Goal: Task Accomplishment & Management: Complete application form

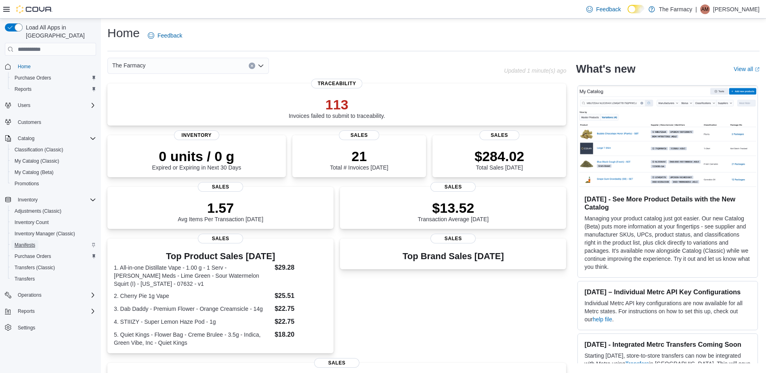
click at [24, 242] on span "Manifests" at bounding box center [25, 245] width 21 height 6
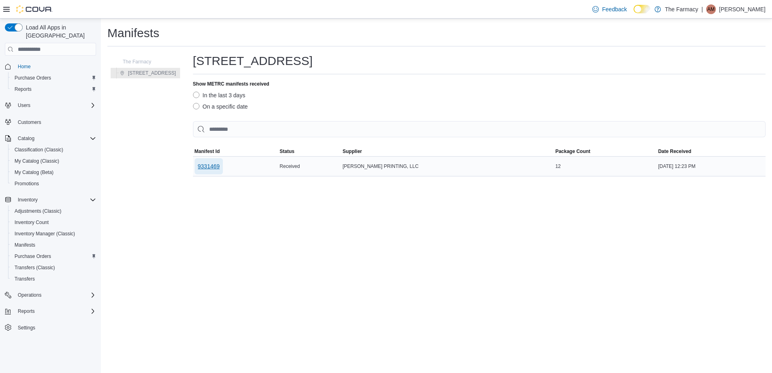
click at [205, 161] on span "9331469" at bounding box center [209, 166] width 22 height 16
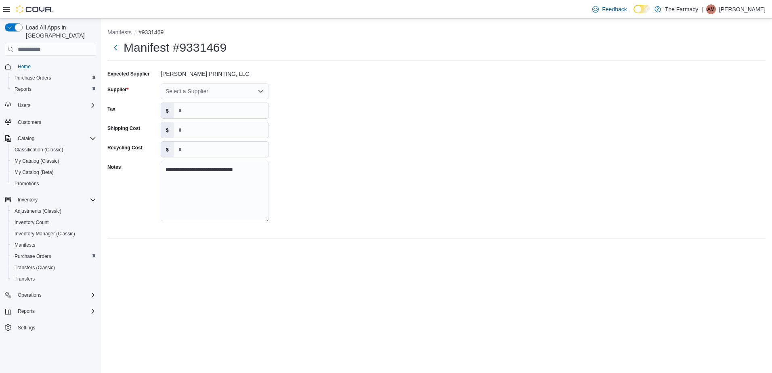
click at [207, 92] on div "Select a Supplier" at bounding box center [215, 91] width 108 height 16
type input "***"
click at [197, 116] on span "NEW whoa" at bounding box center [219, 117] width 89 height 8
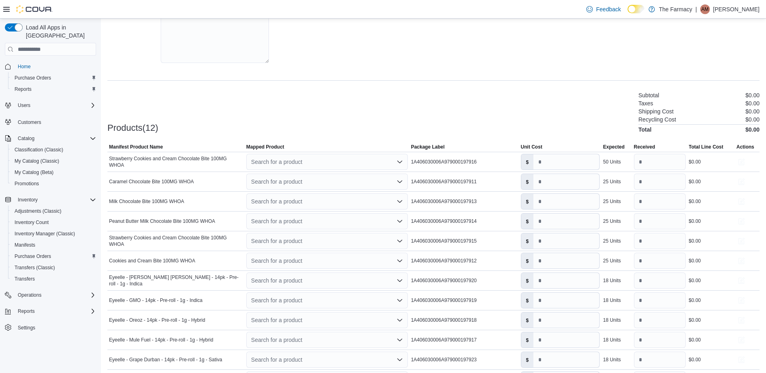
scroll to position [207, 0]
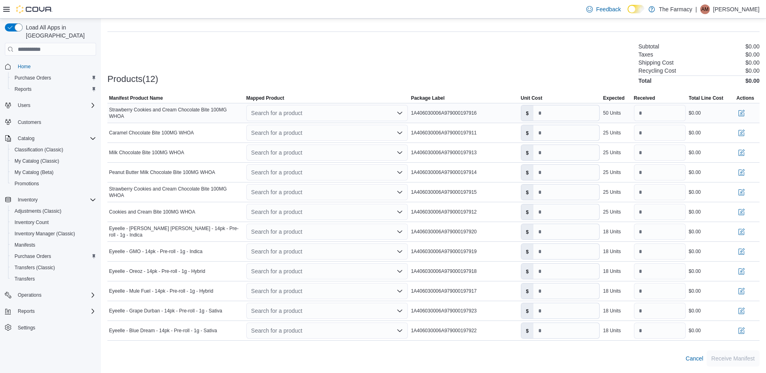
click at [331, 109] on div "Search for a product" at bounding box center [326, 113] width 161 height 16
click at [301, 125] on div "Create a new product" at bounding box center [285, 127] width 46 height 6
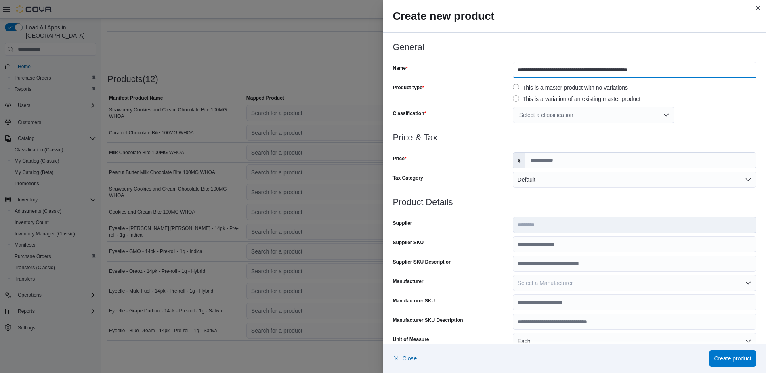
click at [513, 69] on input "**********" at bounding box center [634, 70] width 243 height 16
type input "**********"
click at [530, 111] on div "Select a classification" at bounding box center [593, 115] width 161 height 16
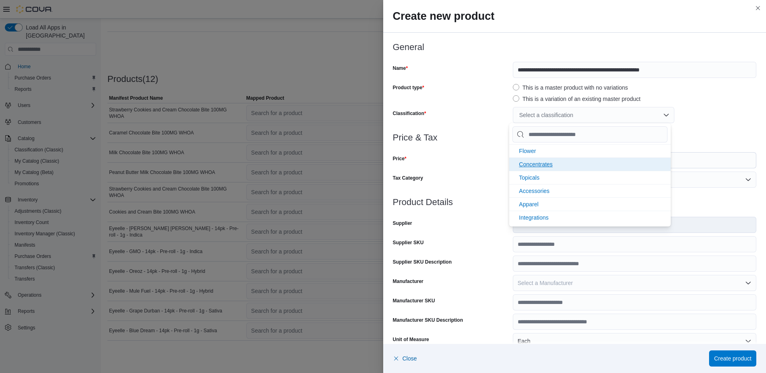
click at [545, 166] on span "Concentrates" at bounding box center [536, 164] width 34 height 6
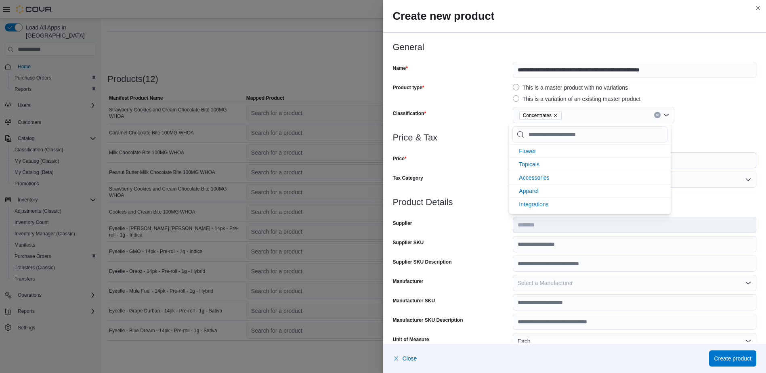
click at [443, 155] on div "Price" at bounding box center [451, 160] width 117 height 16
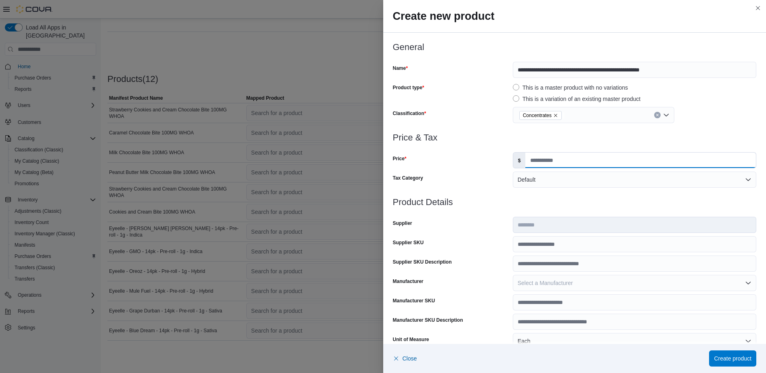
click at [566, 168] on input "Price" at bounding box center [640, 160] width 231 height 15
type input "***"
type input "*"
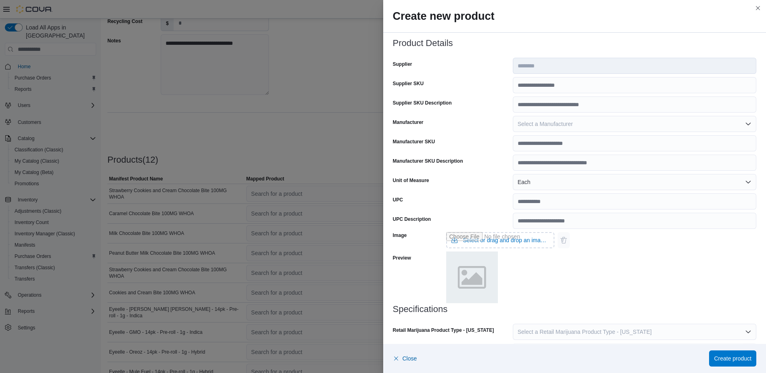
scroll to position [203, 0]
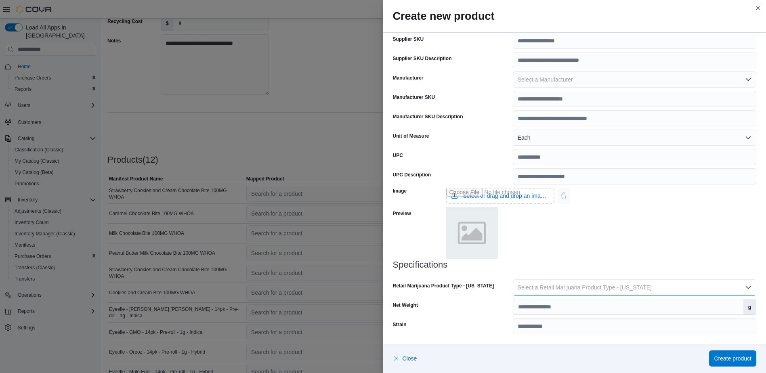
drag, startPoint x: 611, startPoint y: 289, endPoint x: 606, endPoint y: 296, distance: 8.0
click at [611, 289] on span "Select a Retail Marijuana Product Type - [US_STATE]" at bounding box center [585, 287] width 134 height 6
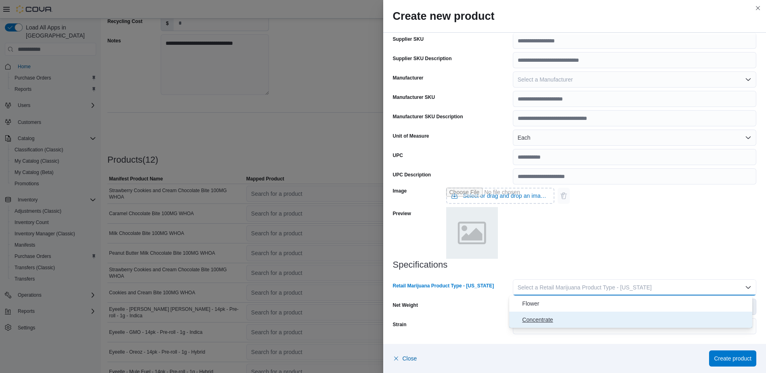
click at [583, 313] on button "Concentrate" at bounding box center [630, 320] width 243 height 16
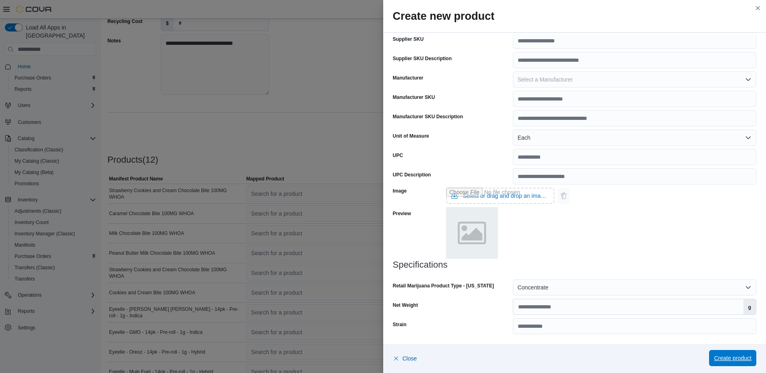
click at [726, 360] on span "Create product" at bounding box center [733, 358] width 38 height 8
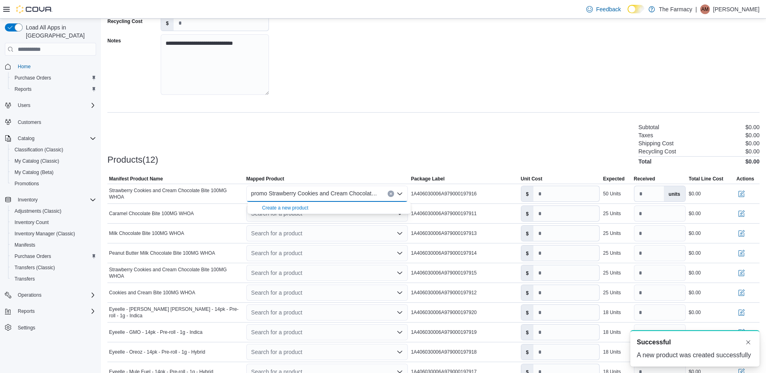
scroll to position [0, 0]
click at [322, 95] on div "**********" at bounding box center [433, 21] width 652 height 161
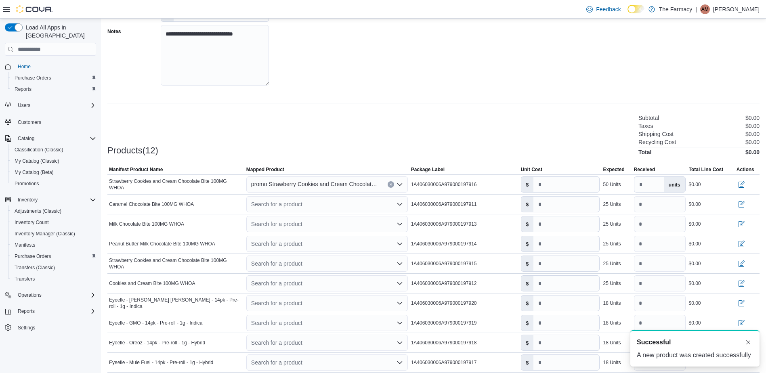
scroll to position [167, 0]
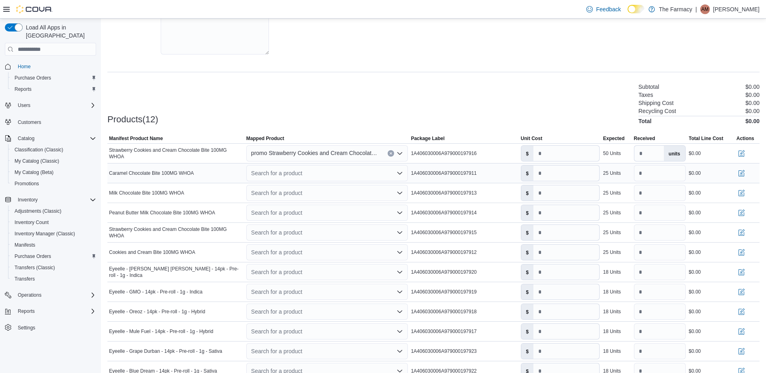
click at [294, 172] on div "Search for a product" at bounding box center [326, 173] width 161 height 16
click at [274, 184] on div "Create a new product" at bounding box center [285, 187] width 46 height 6
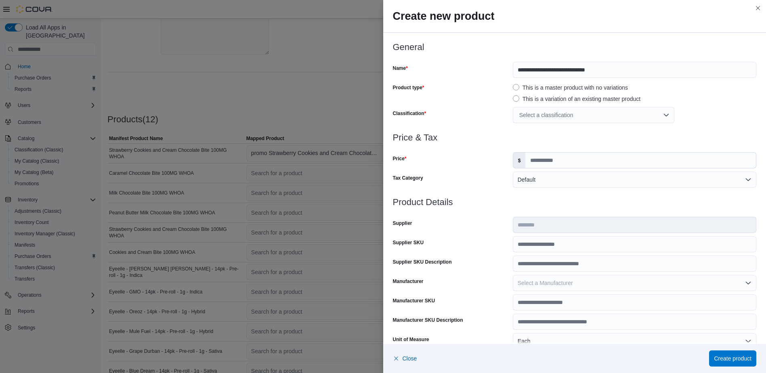
click at [539, 114] on div "Select a classification" at bounding box center [593, 115] width 161 height 16
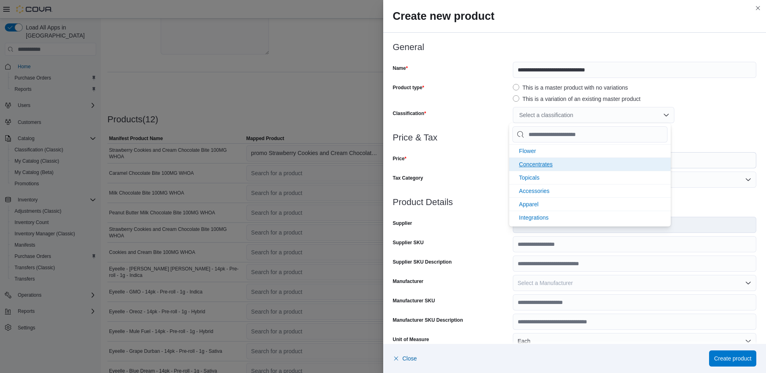
click at [533, 159] on li "Concentrates" at bounding box center [589, 163] width 161 height 13
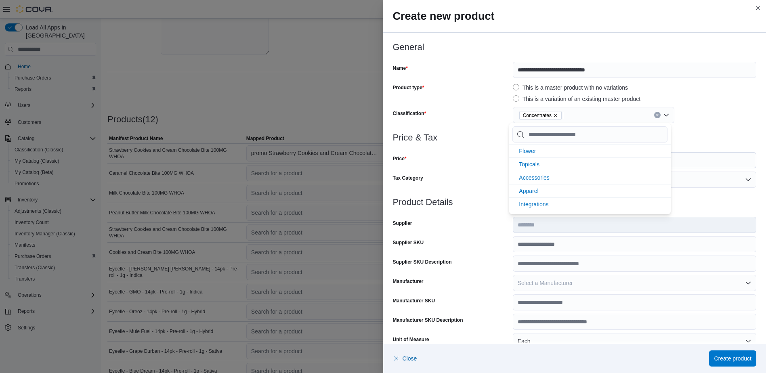
click at [497, 152] on div "Price" at bounding box center [451, 160] width 117 height 16
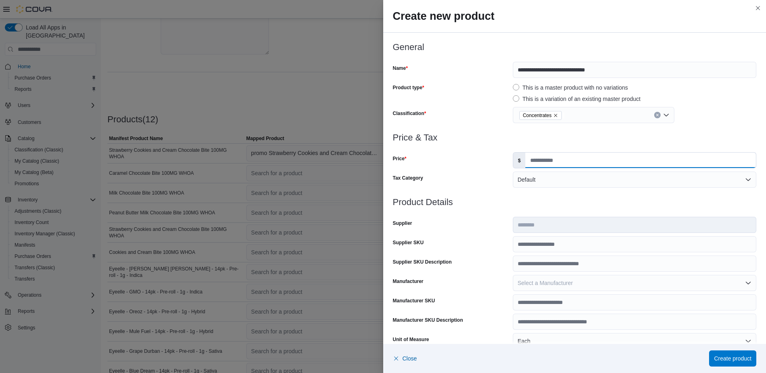
click at [556, 154] on input "Price" at bounding box center [640, 160] width 231 height 15
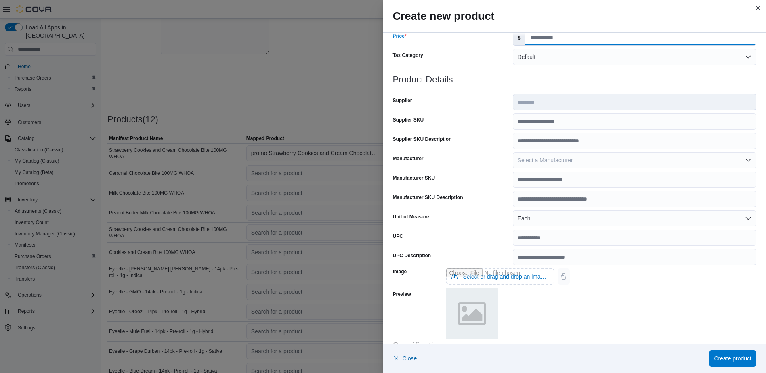
scroll to position [203, 0]
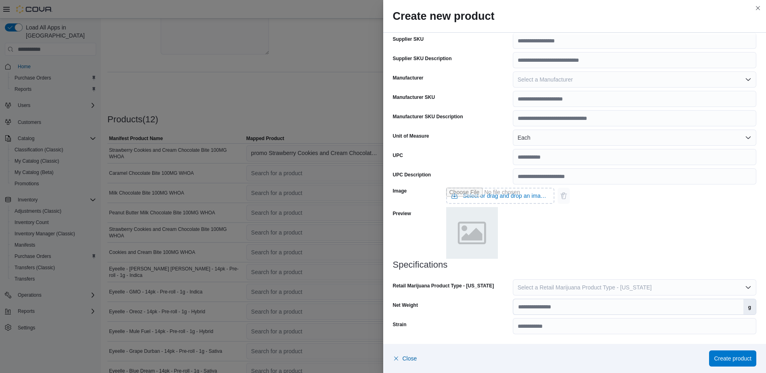
type input "****"
drag, startPoint x: 625, startPoint y: 277, endPoint x: 623, endPoint y: 281, distance: 4.9
click at [623, 281] on div "Specifications Retail Marijuana Product Type - [US_STATE] Select a Retail Marij…" at bounding box center [575, 297] width 364 height 74
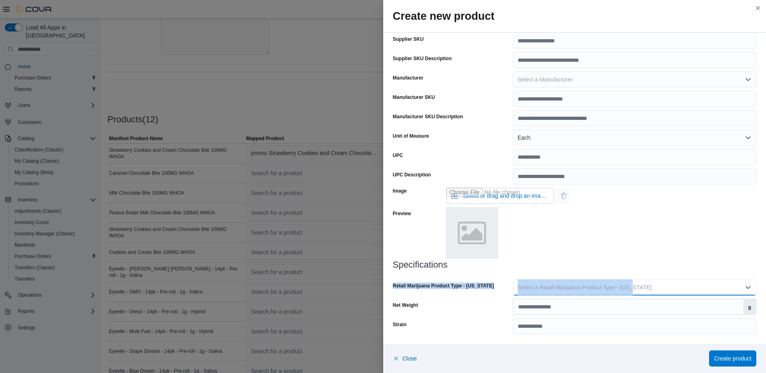
drag, startPoint x: 623, startPoint y: 281, endPoint x: 608, endPoint y: 293, distance: 19.2
click at [614, 287] on span "Select a Retail Marijuana Product Type - [US_STATE]" at bounding box center [585, 287] width 134 height 6
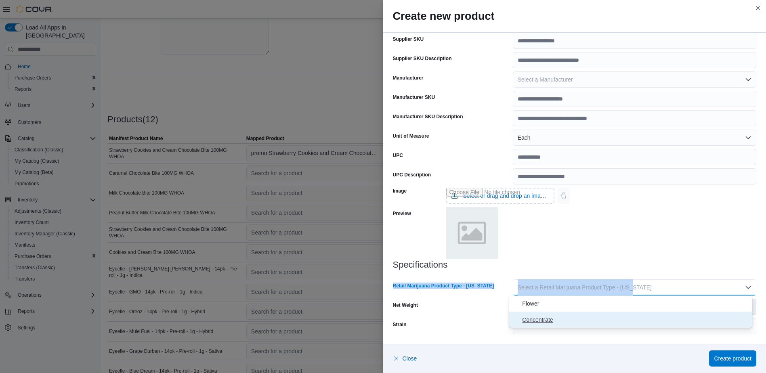
click at [572, 316] on span "Concentrate" at bounding box center [635, 320] width 227 height 10
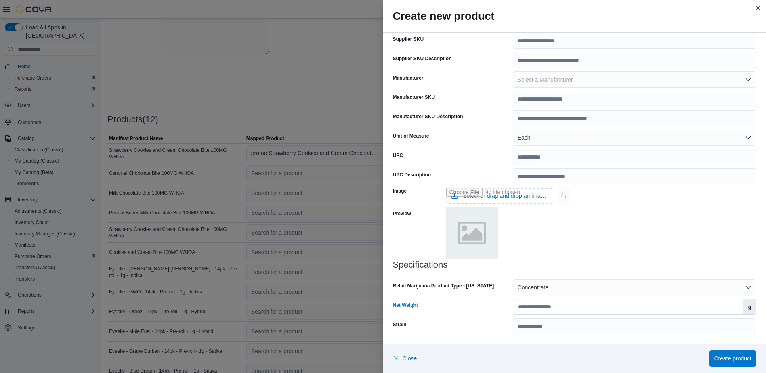
click at [570, 305] on input "Net Weight" at bounding box center [628, 306] width 230 height 15
type input "*"
click at [633, 256] on div "Image Select or drag and drop an image file Preview" at bounding box center [575, 222] width 364 height 75
click at [731, 358] on span "Create product" at bounding box center [733, 358] width 38 height 8
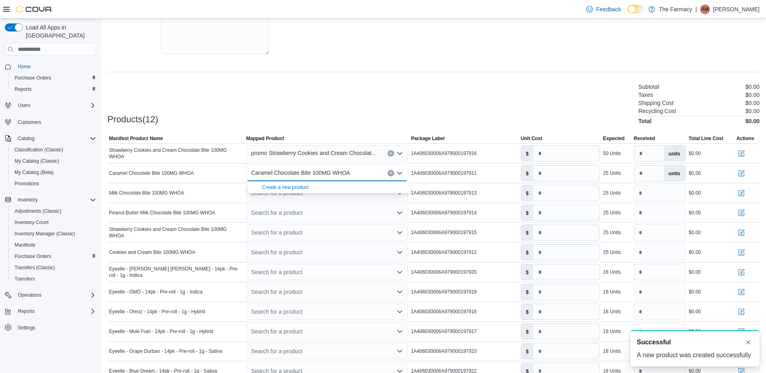
scroll to position [0, 0]
click at [347, 89] on div "Products(12) Subtotal $0.00 Taxes $0.00 Shipping Cost $0.00 Recycling Cost $0.0…" at bounding box center [433, 103] width 652 height 42
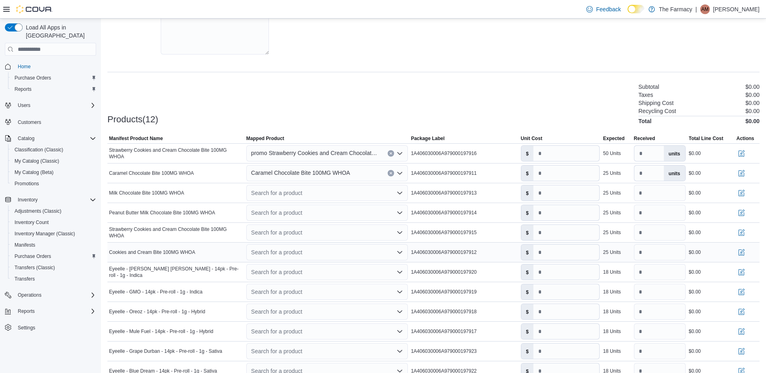
click at [283, 253] on div "Search for a product" at bounding box center [326, 252] width 161 height 16
click at [276, 263] on div "Create a new product" at bounding box center [285, 266] width 46 height 6
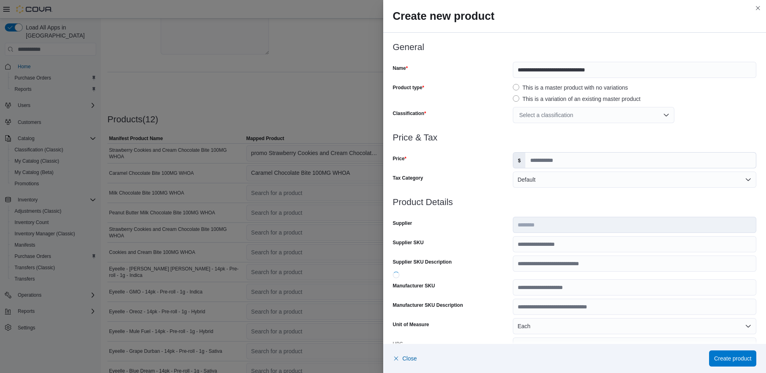
click at [540, 114] on div "Select a classification" at bounding box center [593, 115] width 161 height 16
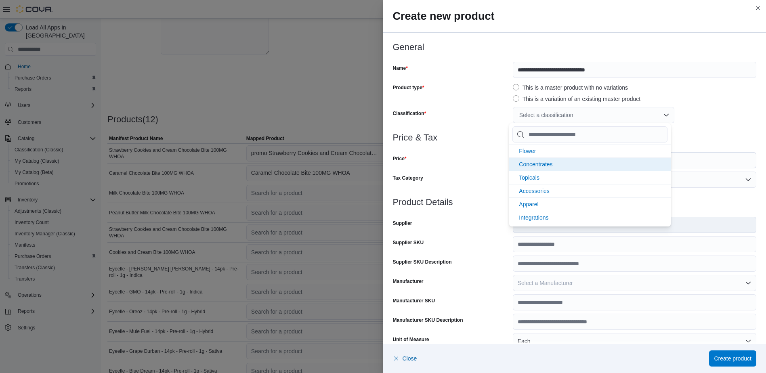
click at [531, 160] on li "Concentrates" at bounding box center [589, 163] width 161 height 13
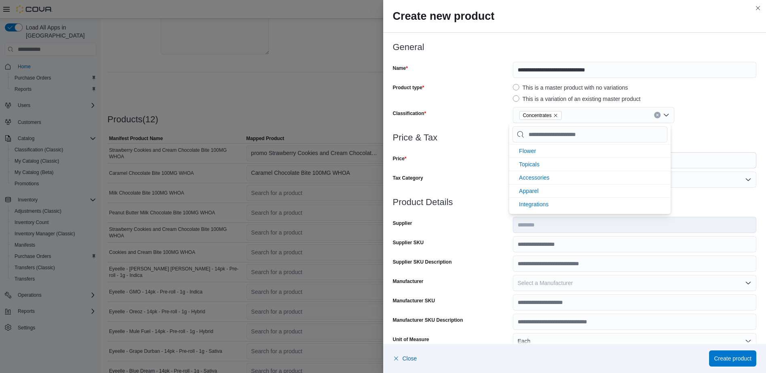
drag, startPoint x: 457, startPoint y: 153, endPoint x: 518, endPoint y: 154, distance: 61.8
click at [459, 153] on div "Price" at bounding box center [451, 160] width 117 height 16
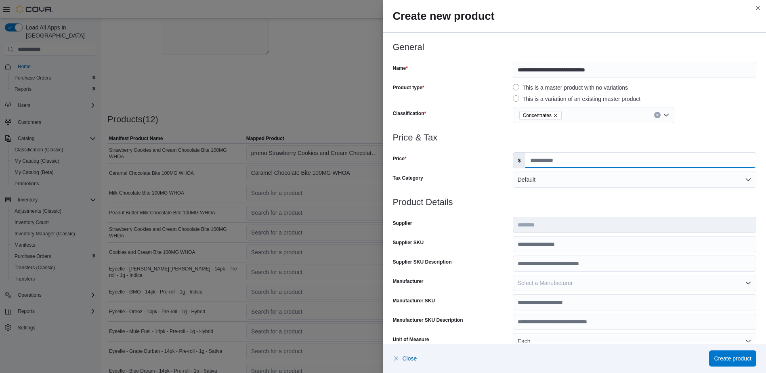
click at [549, 159] on input "Price" at bounding box center [640, 160] width 231 height 15
type input "****"
type input "*"
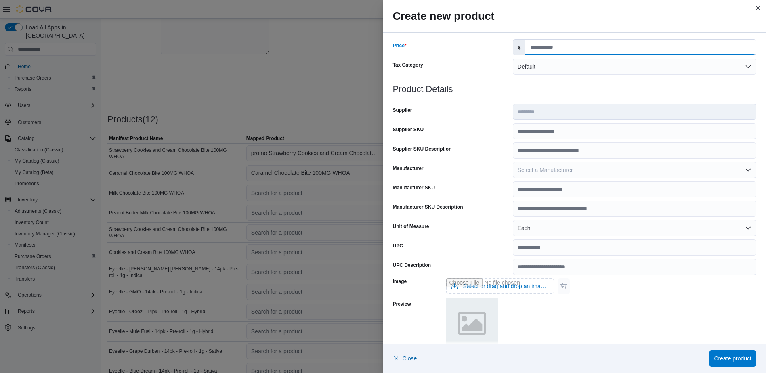
scroll to position [202, 0]
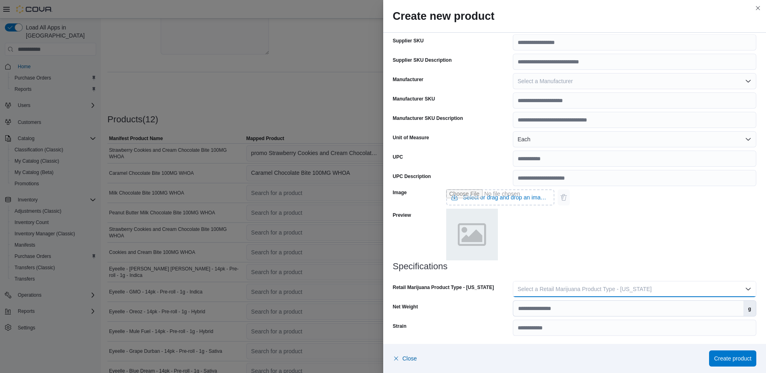
click at [640, 289] on button "Select a Retail Marijuana Product Type - [US_STATE]" at bounding box center [634, 289] width 243 height 16
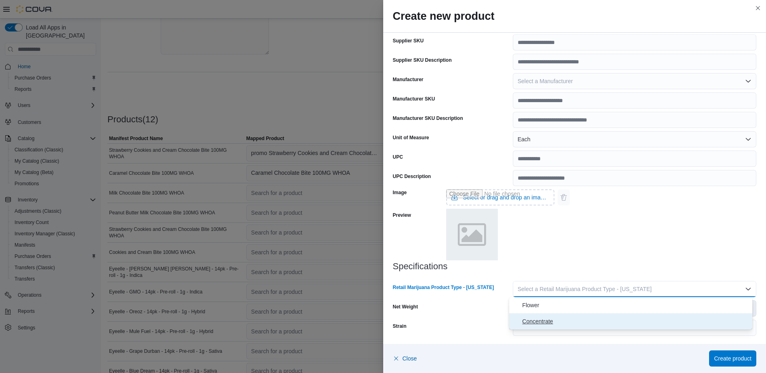
click at [611, 316] on button "Concentrate" at bounding box center [630, 321] width 243 height 16
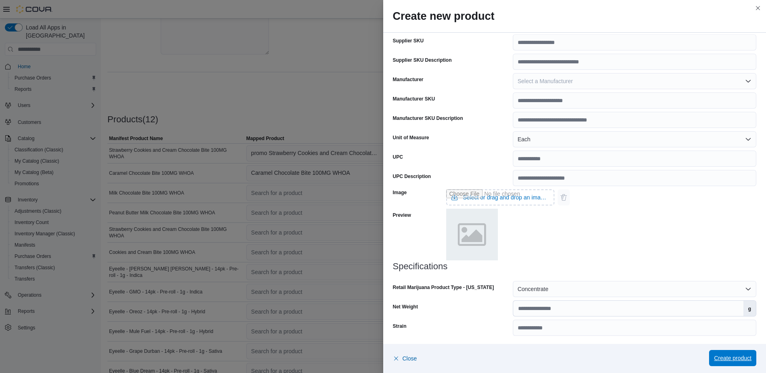
click at [732, 355] on span "Create product" at bounding box center [733, 358] width 38 height 8
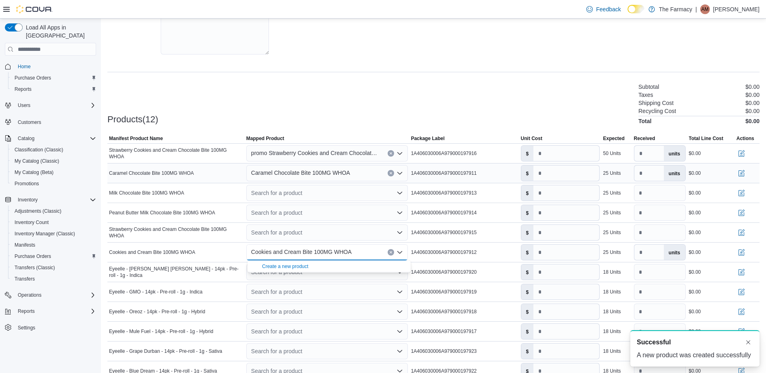
scroll to position [0, 0]
click at [434, 68] on div "**********" at bounding box center [433, 154] width 652 height 506
click at [569, 155] on input "*" at bounding box center [566, 153] width 66 height 15
click at [547, 154] on input "***" at bounding box center [566, 153] width 66 height 15
type input "****"
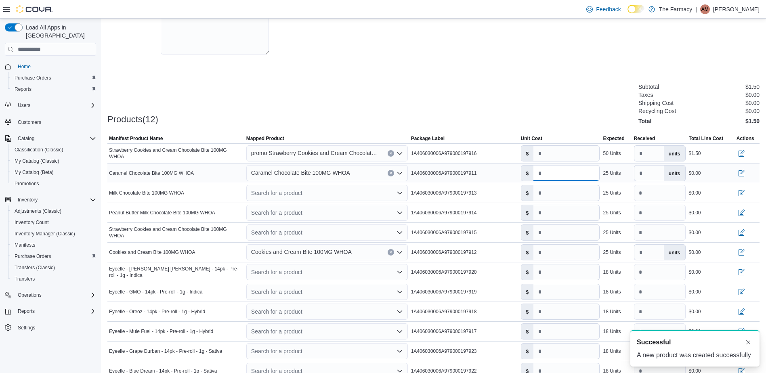
click at [549, 180] on input "*" at bounding box center [566, 173] width 66 height 15
type input "***"
click at [560, 191] on input "*" at bounding box center [566, 192] width 66 height 15
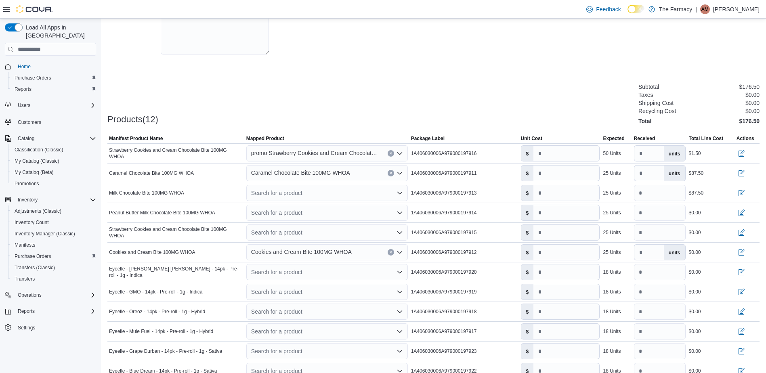
click at [565, 107] on div "Products(12) Subtotal $176.50 Taxes $0.00 Shipping Cost $0.00 Recycling Cost $0…" at bounding box center [433, 103] width 652 height 42
click at [561, 175] on input "***" at bounding box center [566, 173] width 66 height 15
click at [557, 197] on input "***" at bounding box center [566, 192] width 66 height 15
type input "*"
click at [556, 239] on input "*" at bounding box center [566, 232] width 66 height 15
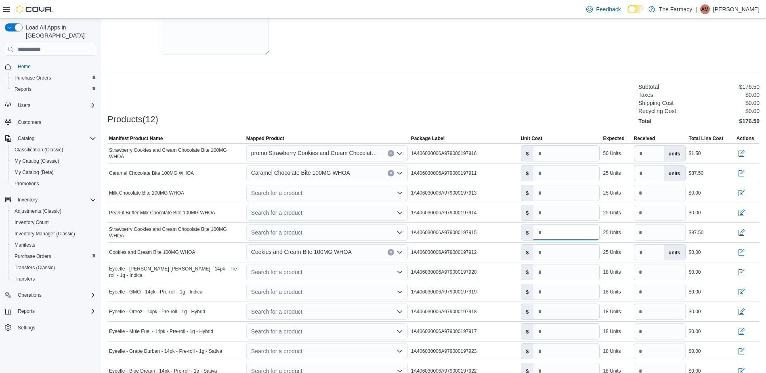
type input "***"
click at [392, 106] on div "Products(12) Subtotal $176.50 Taxes $0.00 Shipping Cost $0.00 Recycling Cost $0…" at bounding box center [433, 103] width 652 height 42
click at [293, 191] on div "Search for a product" at bounding box center [326, 193] width 161 height 16
click at [286, 210] on span "Create a new product" at bounding box center [334, 207] width 144 height 8
click at [284, 193] on div "Search for a product Combo box. Selected. Combo box input. Search for a product…" at bounding box center [326, 193] width 161 height 16
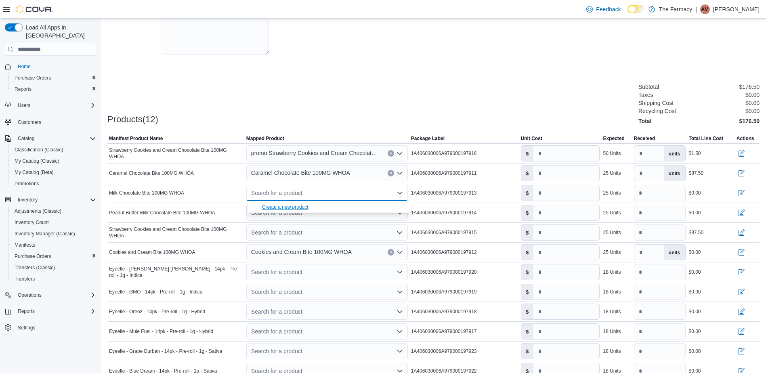
click at [269, 206] on div "Create a new product" at bounding box center [285, 207] width 46 height 6
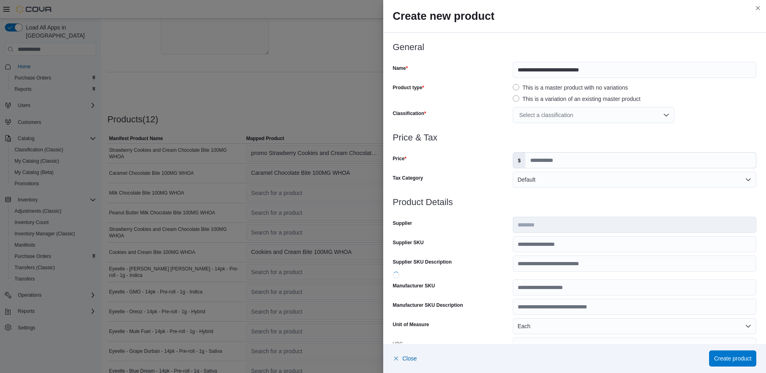
click at [538, 111] on div "Select a classification" at bounding box center [593, 115] width 161 height 16
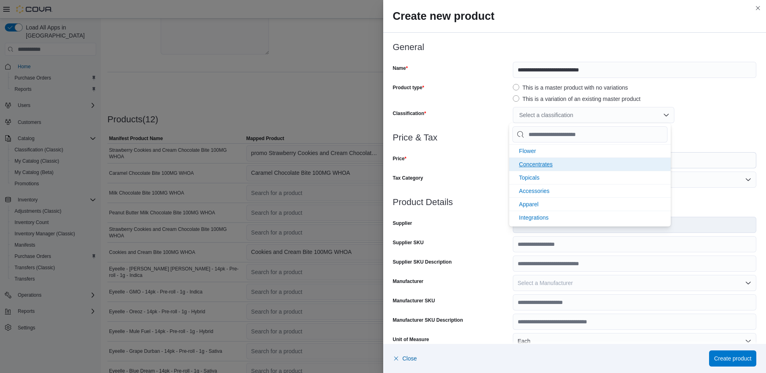
click at [534, 162] on span "Concentrates" at bounding box center [536, 164] width 34 height 6
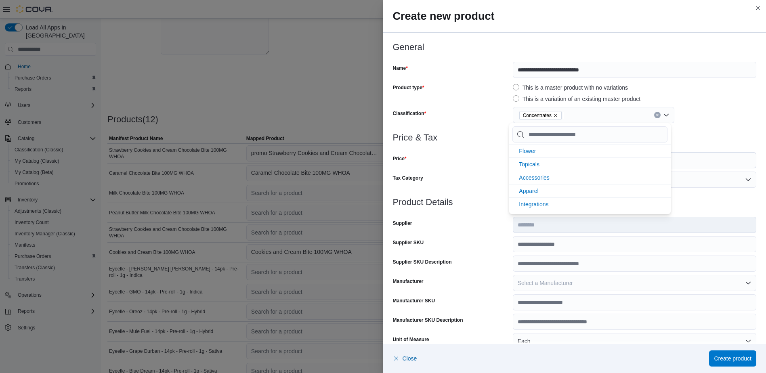
click at [468, 159] on div "Price" at bounding box center [451, 160] width 117 height 16
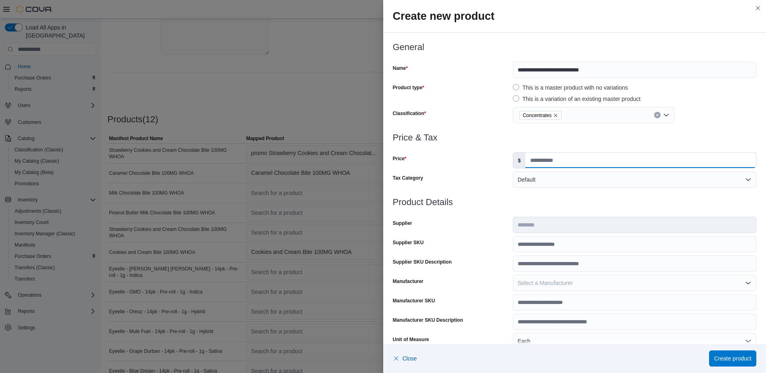
drag, startPoint x: 556, startPoint y: 160, endPoint x: 557, endPoint y: 164, distance: 4.6
click at [556, 160] on input "Price" at bounding box center [640, 160] width 231 height 15
type input "****"
type input "*"
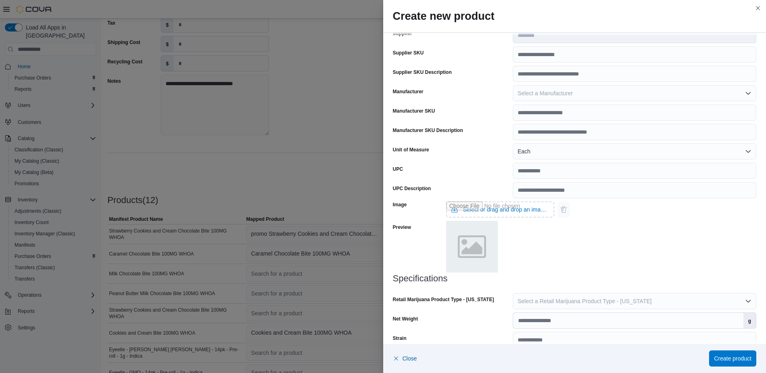
scroll to position [202, 0]
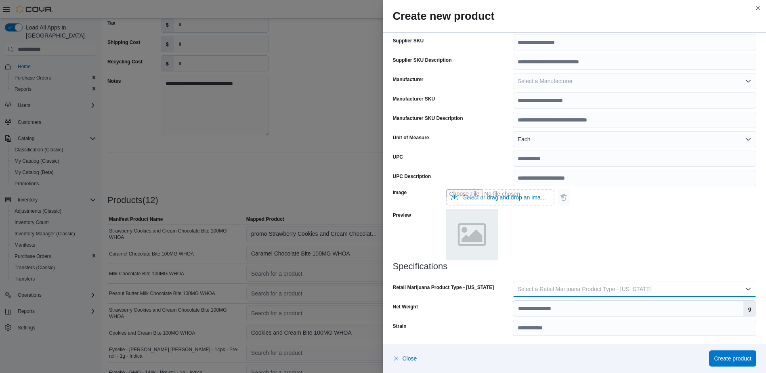
click at [603, 287] on span "Select a Retail Marijuana Product Type - [US_STATE]" at bounding box center [585, 289] width 134 height 6
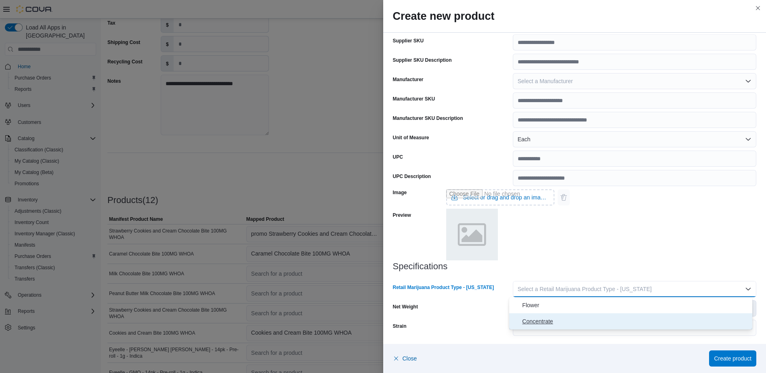
drag, startPoint x: 583, startPoint y: 315, endPoint x: 672, endPoint y: 329, distance: 90.3
click at [583, 316] on button "Concentrate" at bounding box center [630, 321] width 243 height 16
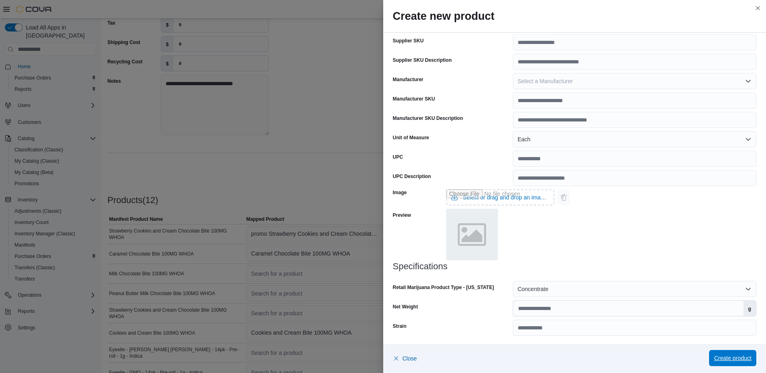
click at [718, 353] on span "Create product" at bounding box center [733, 358] width 38 height 16
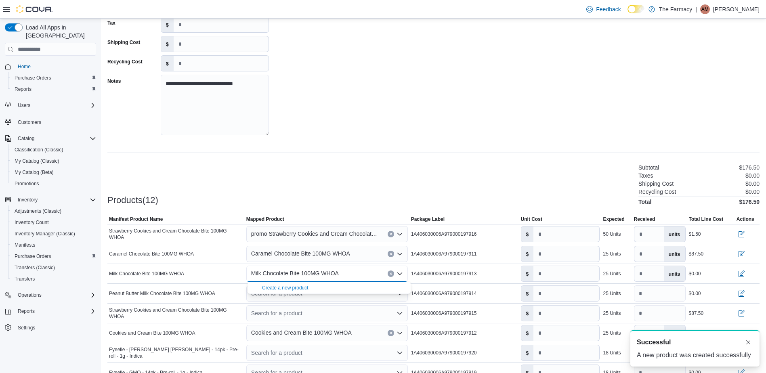
scroll to position [0, 0]
click at [347, 155] on div "**********" at bounding box center [433, 234] width 652 height 506
click at [570, 273] on input "*" at bounding box center [566, 273] width 66 height 15
type input "***"
click at [545, 183] on div "Products(12) Subtotal $264.00 Taxes $0.00 Shipping Cost $0.00 Recycling Cost $0…" at bounding box center [433, 184] width 652 height 42
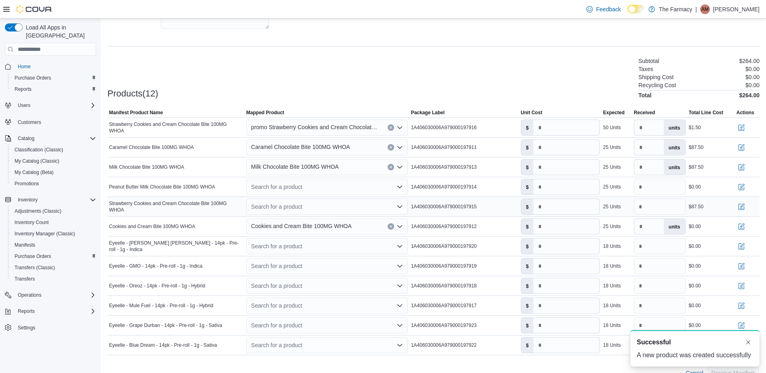
scroll to position [207, 0]
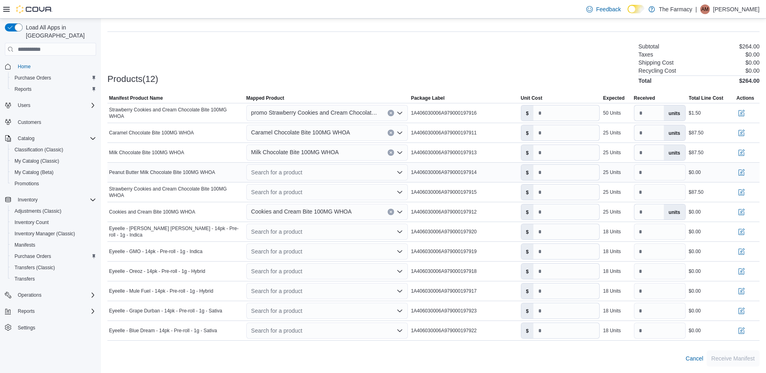
click at [284, 173] on div "Search for a product" at bounding box center [326, 172] width 161 height 16
click at [273, 187] on div "Create a new product" at bounding box center [285, 186] width 46 height 6
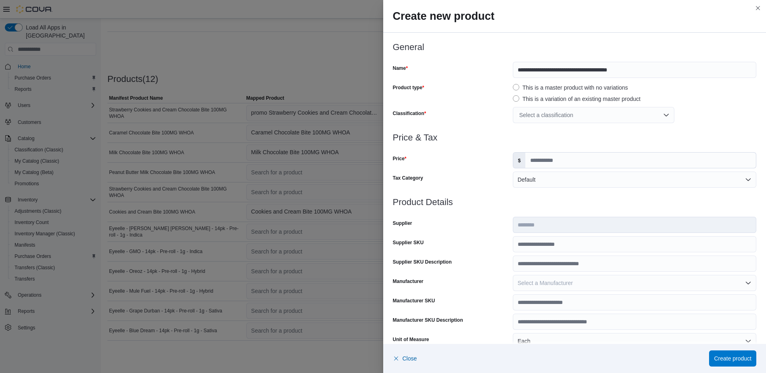
click at [524, 117] on div "Select a classification" at bounding box center [593, 115] width 161 height 16
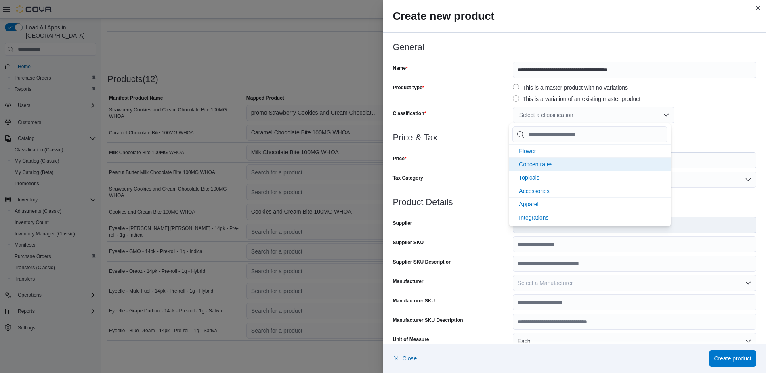
click at [529, 159] on li "Concentrates" at bounding box center [589, 163] width 161 height 13
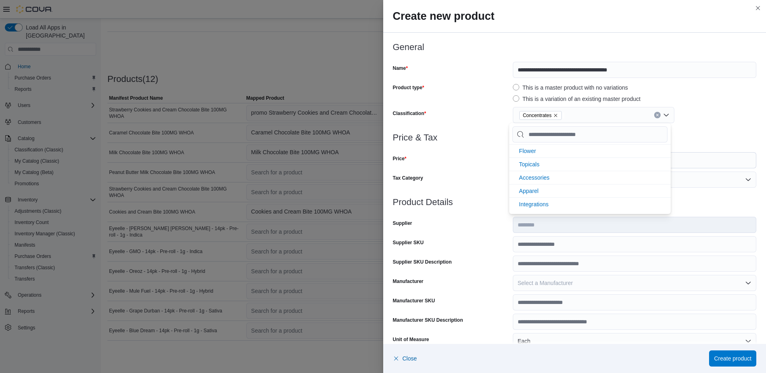
click at [474, 157] on div "Price" at bounding box center [451, 160] width 117 height 16
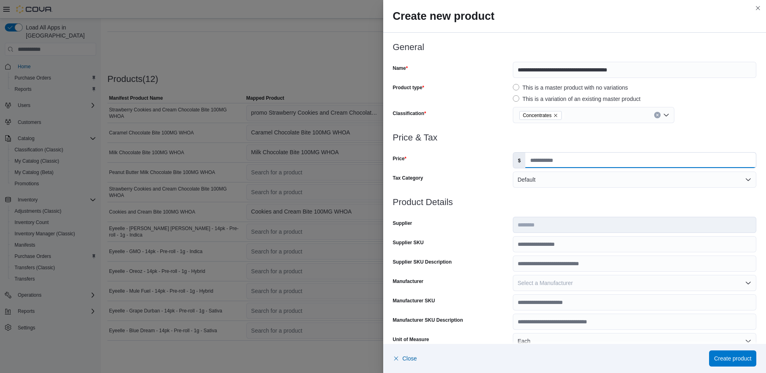
drag, startPoint x: 546, startPoint y: 157, endPoint x: 547, endPoint y: 163, distance: 5.8
click at [546, 157] on input "Price" at bounding box center [640, 160] width 231 height 15
type input "****"
type input "*"
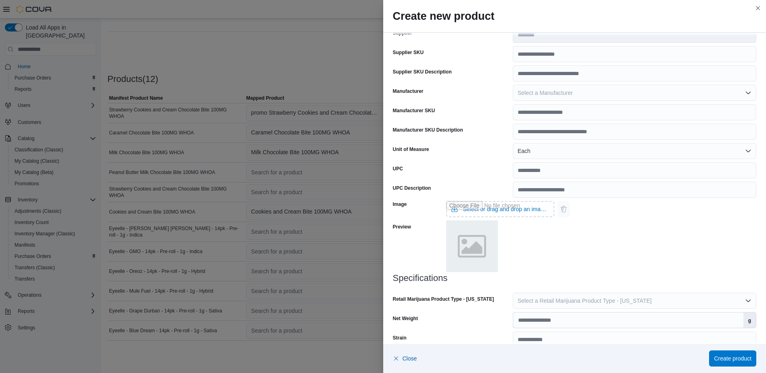
scroll to position [203, 0]
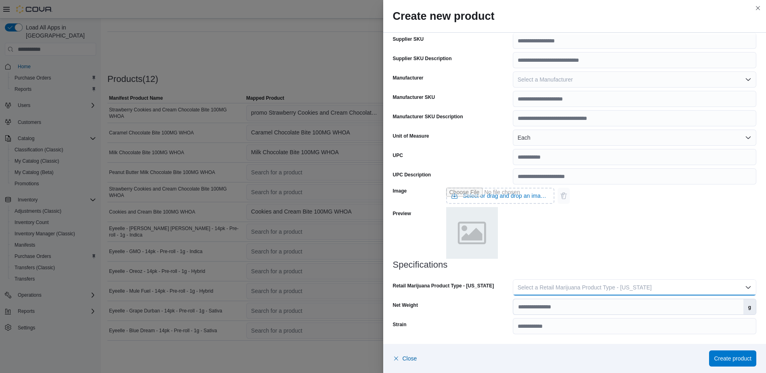
click at [637, 295] on button "Select a Retail Marijuana Product Type - [US_STATE]" at bounding box center [634, 287] width 243 height 16
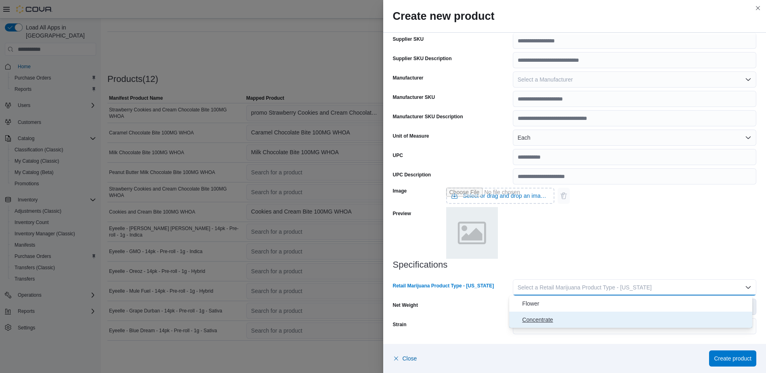
click at [619, 314] on button "Concentrate" at bounding box center [630, 320] width 243 height 16
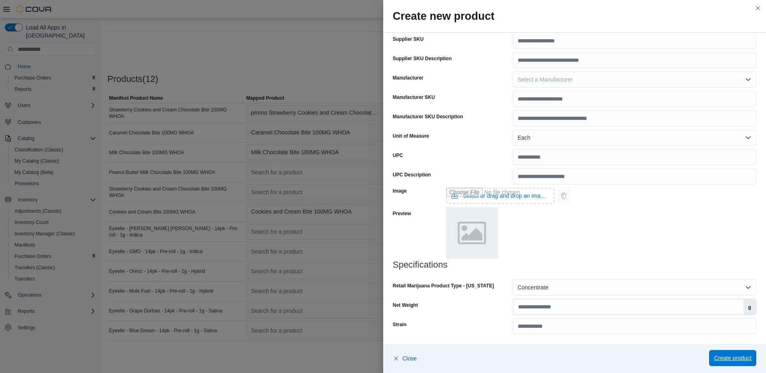
click at [723, 351] on span "Create product" at bounding box center [733, 358] width 38 height 16
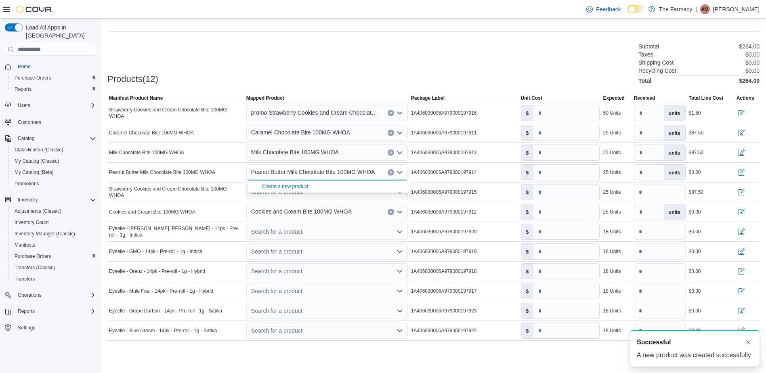
scroll to position [0, 0]
click at [309, 56] on div "Products(12) Subtotal $264.00 Taxes $0.00 Shipping Cost $0.00 Recycling Cost $0…" at bounding box center [433, 63] width 652 height 42
click at [570, 177] on input "*" at bounding box center [566, 172] width 66 height 15
type input "***"
click at [526, 82] on div "Products(12) Subtotal $339.00 Taxes $0.00 Shipping Cost $0.00 Recycling Cost $0…" at bounding box center [433, 63] width 652 height 42
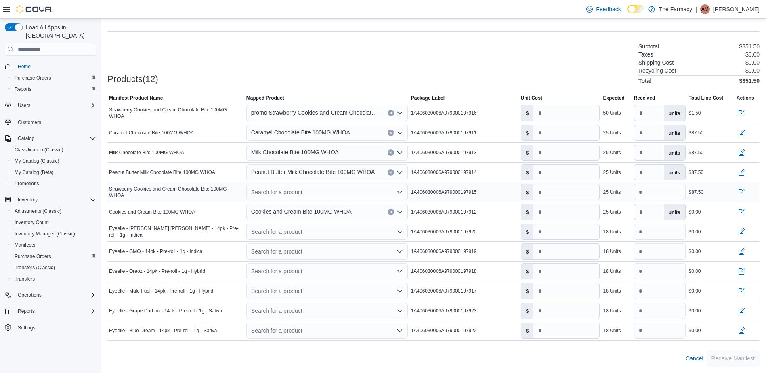
click at [276, 190] on div "Search for a product" at bounding box center [326, 192] width 161 height 16
click at [282, 205] on div "Create a new product" at bounding box center [285, 206] width 46 height 6
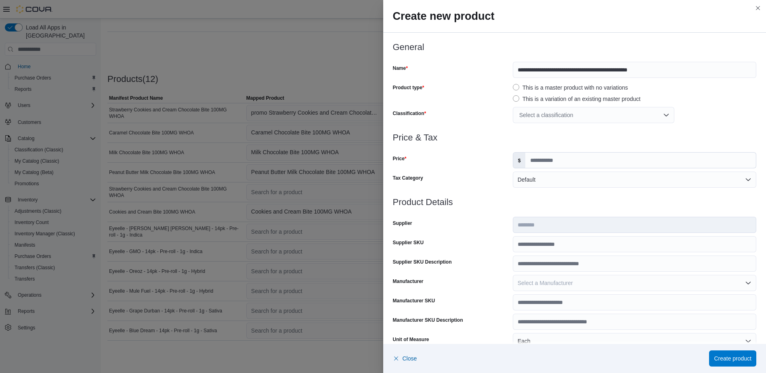
click at [543, 117] on div "Select a classification" at bounding box center [593, 115] width 161 height 16
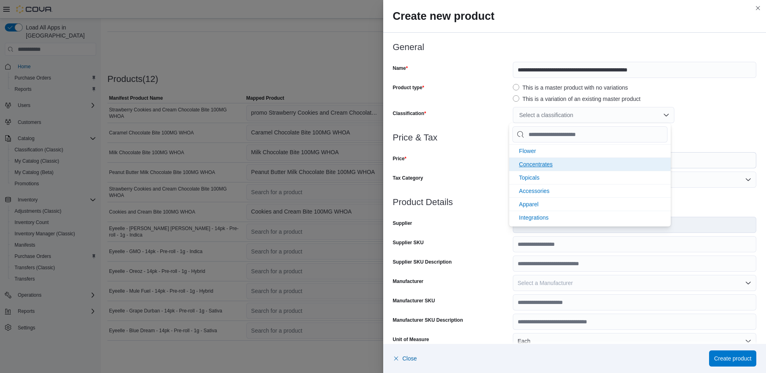
click at [539, 161] on span "Concentrates" at bounding box center [536, 164] width 34 height 6
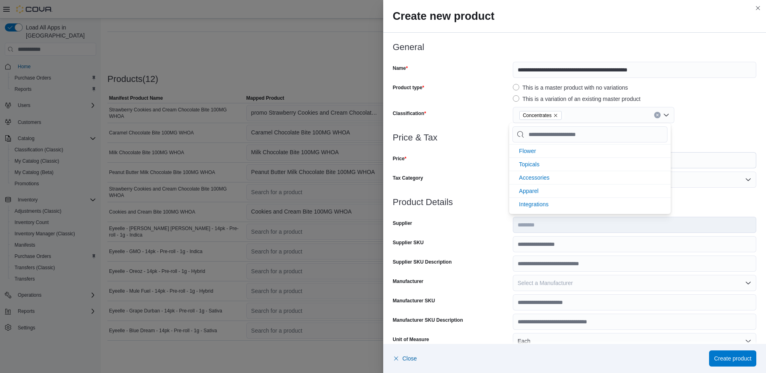
click at [459, 155] on div "Price" at bounding box center [451, 160] width 117 height 16
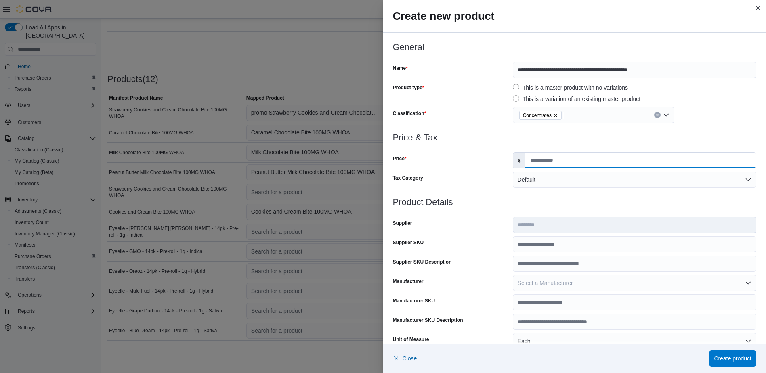
click at [550, 155] on input "Price" at bounding box center [640, 160] width 231 height 15
type input "****"
type input "*"
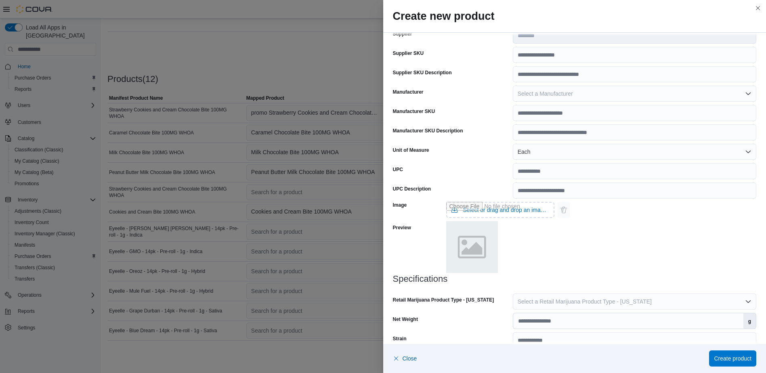
scroll to position [202, 0]
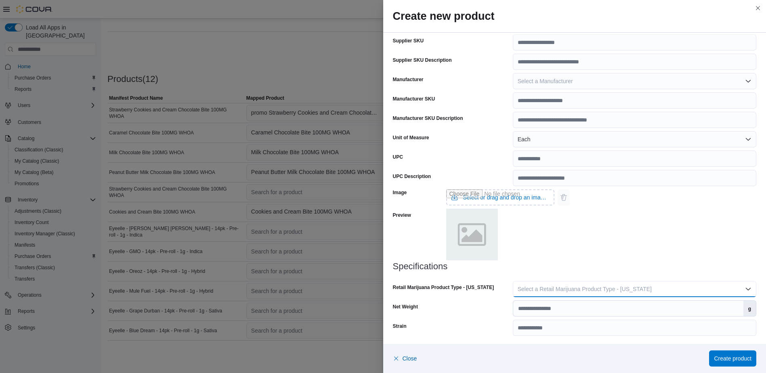
drag, startPoint x: 579, startPoint y: 291, endPoint x: 574, endPoint y: 295, distance: 6.3
click at [579, 291] on span "Select a Retail Marijuana Product Type - [US_STATE]" at bounding box center [585, 289] width 134 height 6
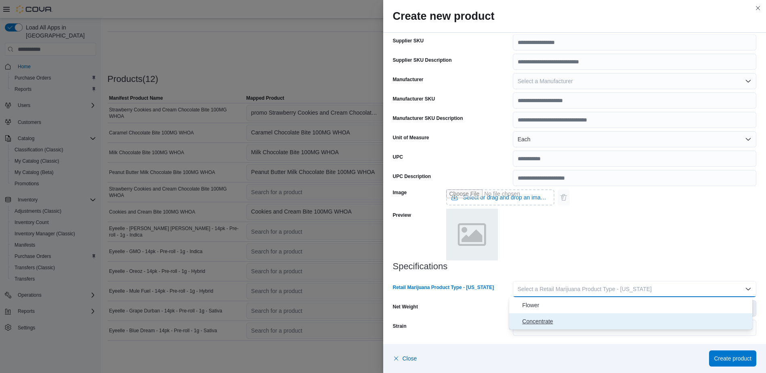
click at [545, 322] on span "Concentrate" at bounding box center [635, 322] width 227 height 10
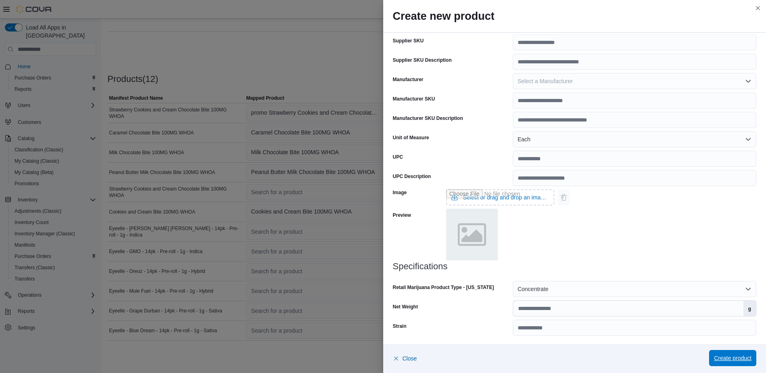
click at [740, 354] on span "Create product" at bounding box center [733, 358] width 38 height 16
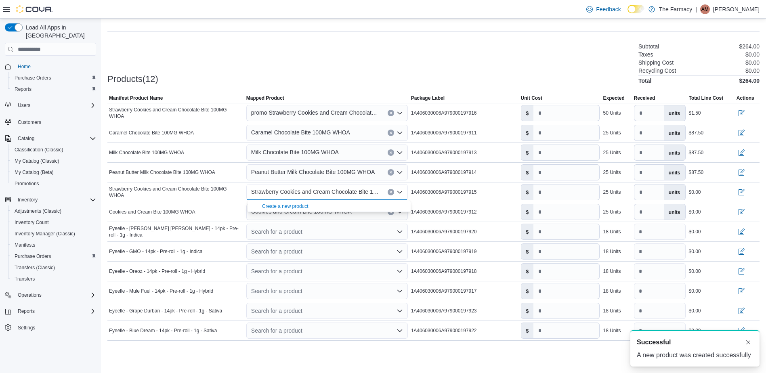
scroll to position [0, 0]
click at [272, 48] on div "Products(12) Subtotal $264.00 Taxes $0.00 Shipping Cost $0.00 Recycling Cost $0…" at bounding box center [433, 63] width 652 height 42
click at [559, 189] on input "*" at bounding box center [566, 192] width 66 height 15
type input "***"
click at [500, 44] on div "Products(12) Subtotal $351.50 Taxes $0.00 Shipping Cost $0.00 Recycling Cost $0…" at bounding box center [433, 63] width 652 height 42
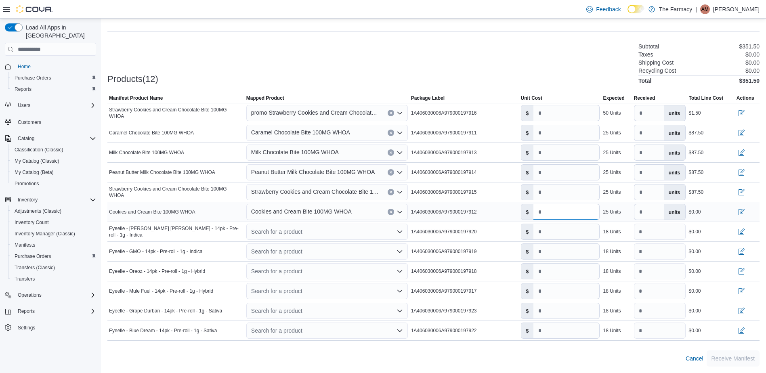
click at [558, 211] on input "*" at bounding box center [566, 211] width 66 height 15
type input "***"
click at [517, 51] on div "Products(12) Subtotal $439.00 Taxes $0.00 Shipping Cost $0.00 Recycling Cost $0…" at bounding box center [433, 63] width 652 height 42
click at [386, 61] on div "Products(12) Subtotal $439.00 Taxes $0.00 Shipping Cost $0.00 Recycling Cost $0…" at bounding box center [433, 63] width 652 height 42
click at [568, 44] on div "Products(12) Subtotal $439.00 Taxes $0.00 Shipping Cost $0.00 Recycling Cost $0…" at bounding box center [433, 63] width 652 height 42
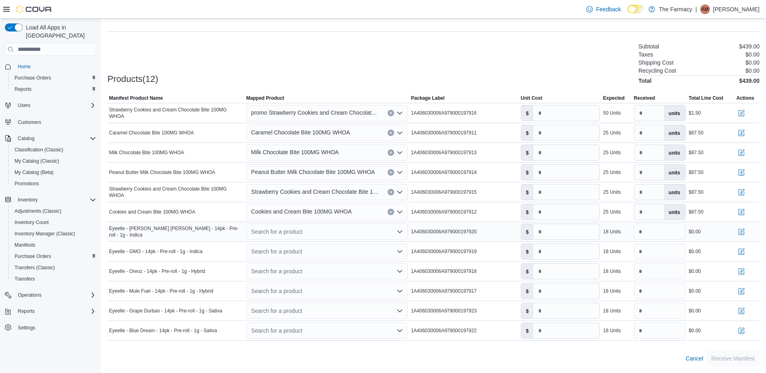
click at [324, 231] on div "Search for a product" at bounding box center [326, 232] width 161 height 16
click at [291, 246] on div "Create a new product" at bounding box center [285, 246] width 46 height 6
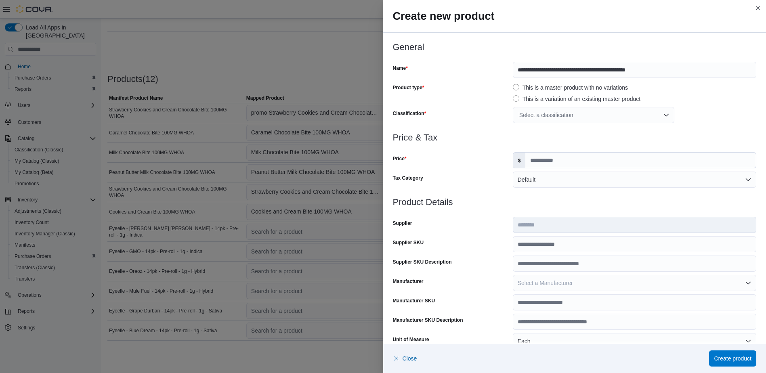
click at [561, 117] on div "Select a classification" at bounding box center [593, 115] width 161 height 16
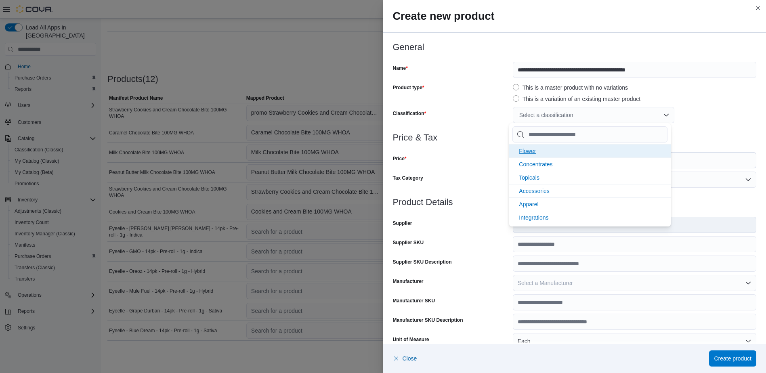
click at [533, 151] on span "Flower" at bounding box center [527, 151] width 17 height 6
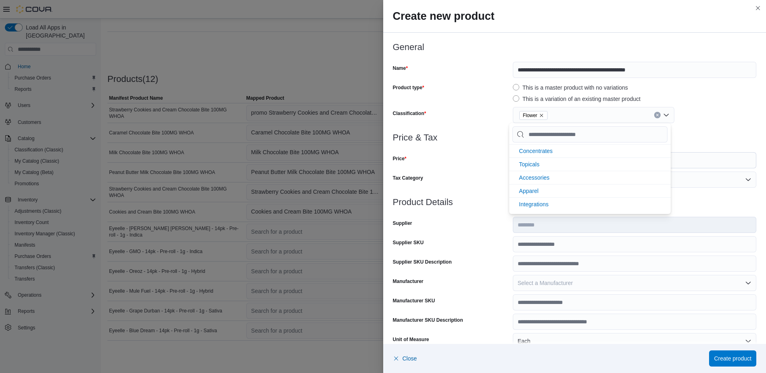
click at [468, 143] on div at bounding box center [575, 148] width 364 height 10
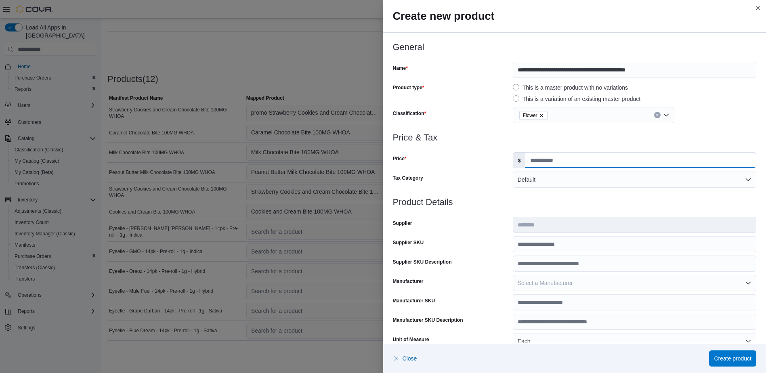
click at [570, 159] on input "Price" at bounding box center [640, 160] width 231 height 15
drag, startPoint x: 489, startPoint y: 192, endPoint x: 484, endPoint y: 195, distance: 5.1
click at [489, 192] on div at bounding box center [575, 193] width 364 height 10
click at [547, 159] on input "Price" at bounding box center [640, 160] width 231 height 15
click at [501, 122] on div "Classification" at bounding box center [451, 115] width 117 height 16
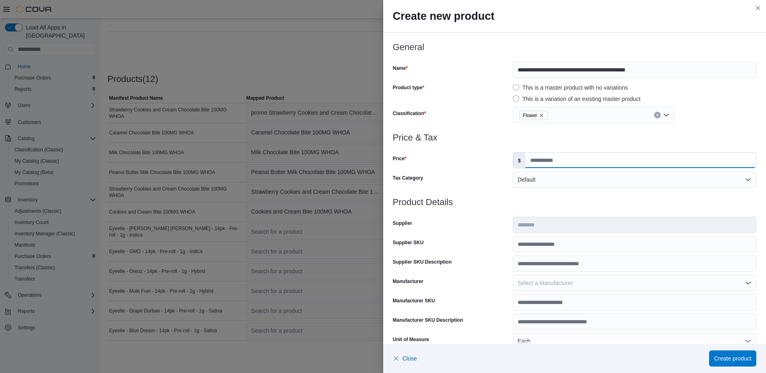
click at [550, 154] on input "Price" at bounding box center [640, 160] width 231 height 15
type input "*****"
click at [489, 122] on div "Classification" at bounding box center [451, 115] width 117 height 16
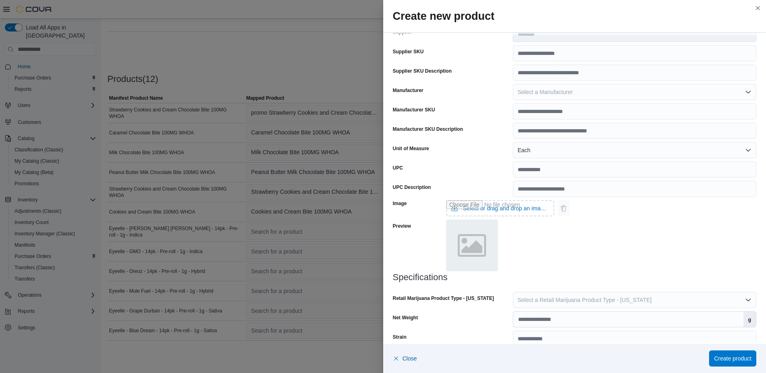
scroll to position [203, 0]
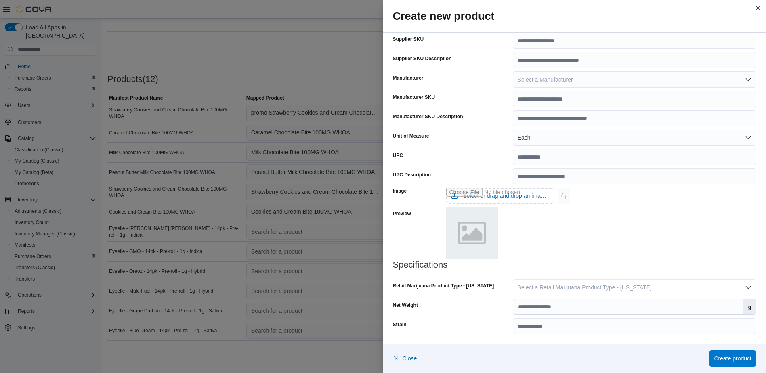
drag, startPoint x: 573, startPoint y: 285, endPoint x: 566, endPoint y: 294, distance: 10.7
click at [573, 286] on span "Select a Retail Marijuana Product Type - [US_STATE]" at bounding box center [585, 287] width 134 height 6
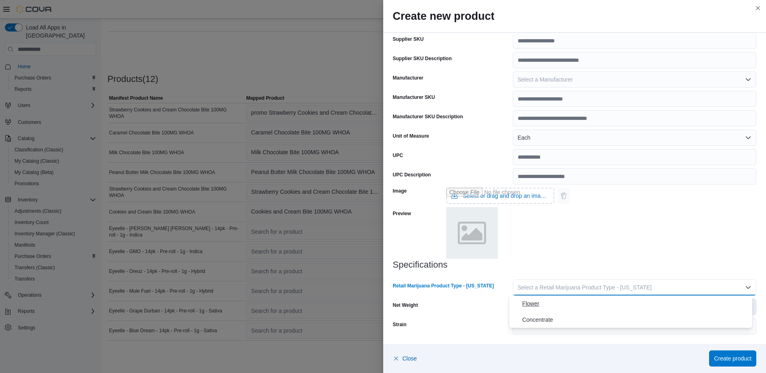
click at [541, 305] on span "Flower" at bounding box center [635, 304] width 227 height 10
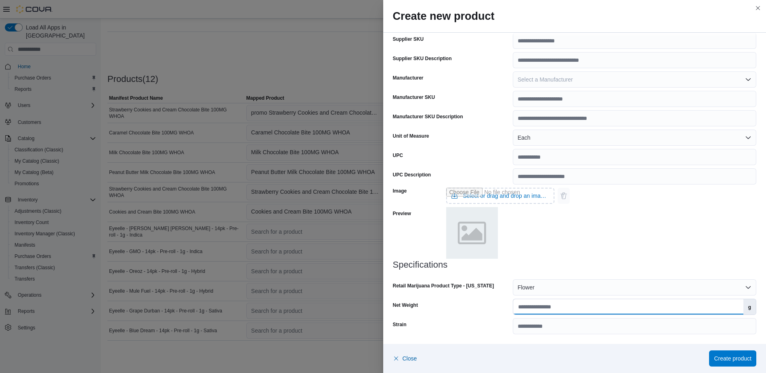
click at [550, 309] on input "Net Weight" at bounding box center [628, 306] width 230 height 15
type input "**"
click at [594, 256] on div "Image Select or drag and drop an image file Preview" at bounding box center [575, 222] width 364 height 75
drag, startPoint x: 731, startPoint y: 359, endPoint x: 552, endPoint y: 308, distance: 185.9
click at [731, 360] on span "Create product" at bounding box center [733, 358] width 38 height 8
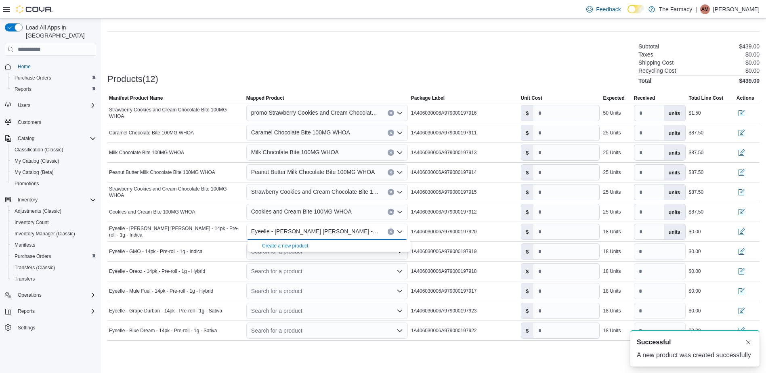
scroll to position [0, 0]
click at [302, 53] on div "Products(12) Subtotal $439.00 Taxes $0.00 Shipping Cost $0.00 Recycling Cost $0…" at bounding box center [433, 63] width 652 height 42
click at [314, 252] on div "Search for a product" at bounding box center [326, 251] width 161 height 16
click at [290, 268] on div "Create a new product" at bounding box center [285, 265] width 46 height 6
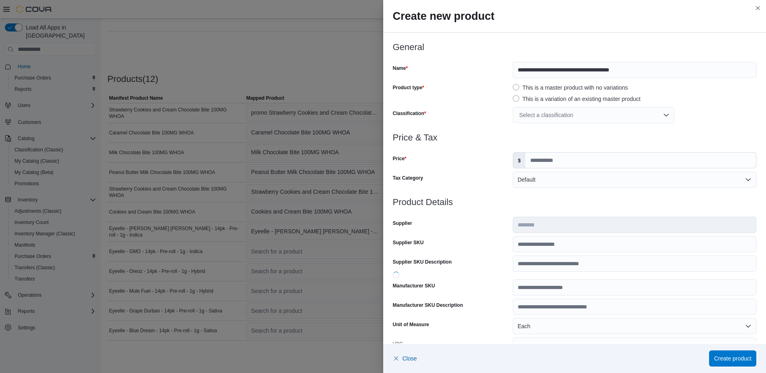
click at [555, 118] on div "Select a classification" at bounding box center [593, 115] width 161 height 16
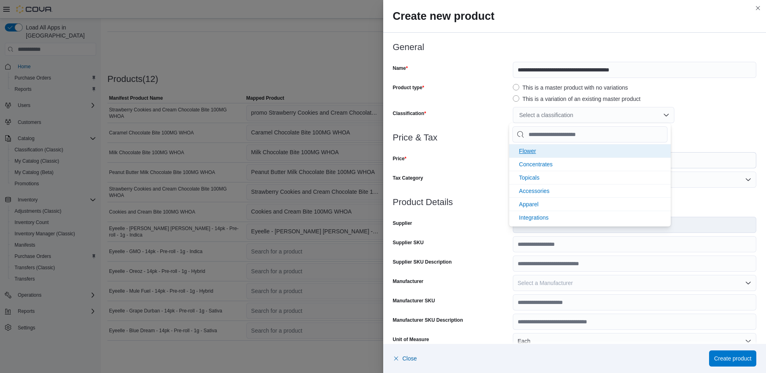
click at [536, 148] on li "Flower" at bounding box center [589, 150] width 161 height 13
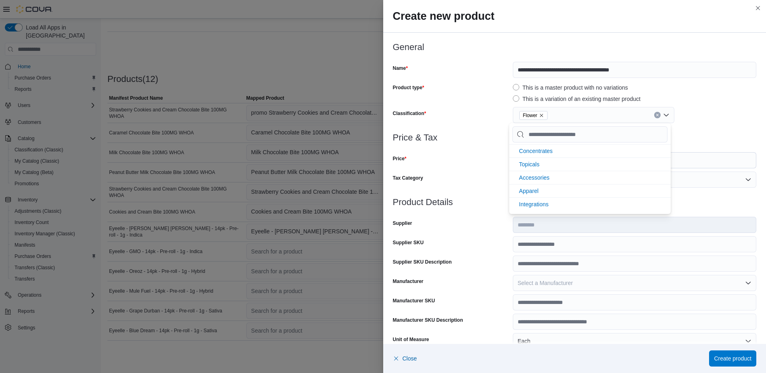
click at [480, 143] on div at bounding box center [575, 148] width 364 height 10
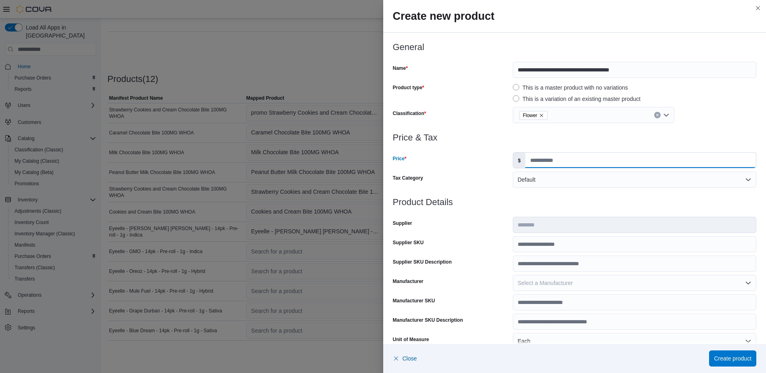
click at [549, 162] on input "Price" at bounding box center [640, 160] width 231 height 15
type input "*****"
type input "**"
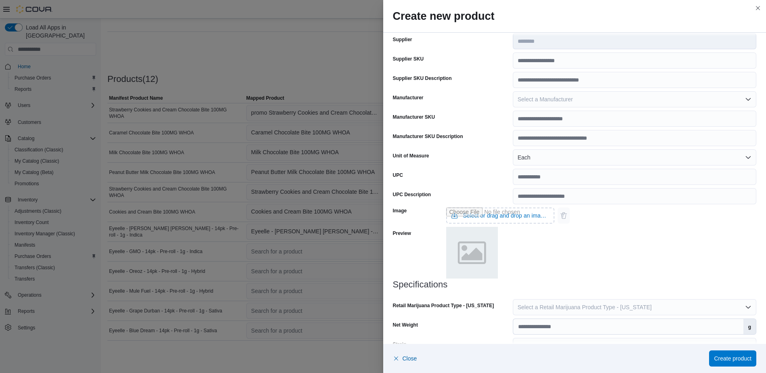
scroll to position [203, 0]
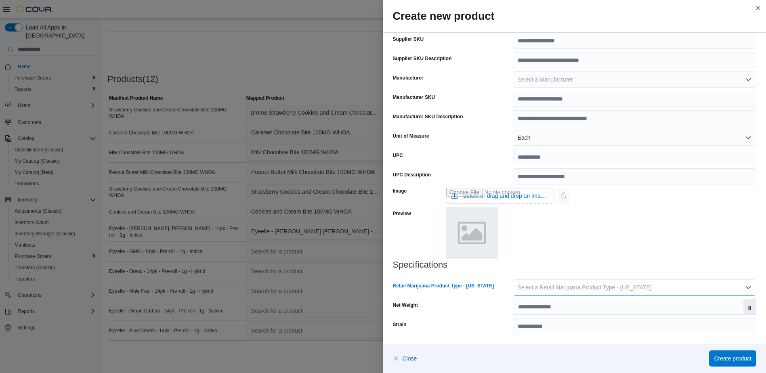
click at [601, 290] on span "Select a Retail Marijuana Product Type - [US_STATE]" at bounding box center [585, 287] width 134 height 6
drag, startPoint x: 567, startPoint y: 300, endPoint x: 570, endPoint y: 306, distance: 6.7
click at [566, 301] on span "Flower" at bounding box center [635, 304] width 227 height 10
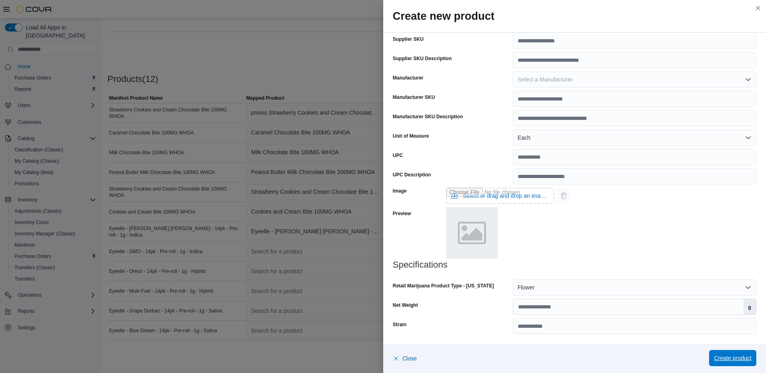
click at [729, 360] on span "Create product" at bounding box center [733, 358] width 38 height 8
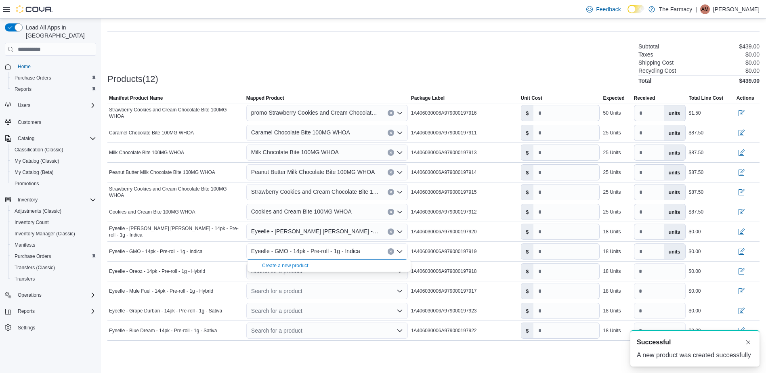
scroll to position [0, 0]
click at [451, 63] on div "Products(12) Subtotal $439.00 Taxes $0.00 Shipping Cost $0.00 Recycling Cost $0…" at bounding box center [433, 63] width 652 height 42
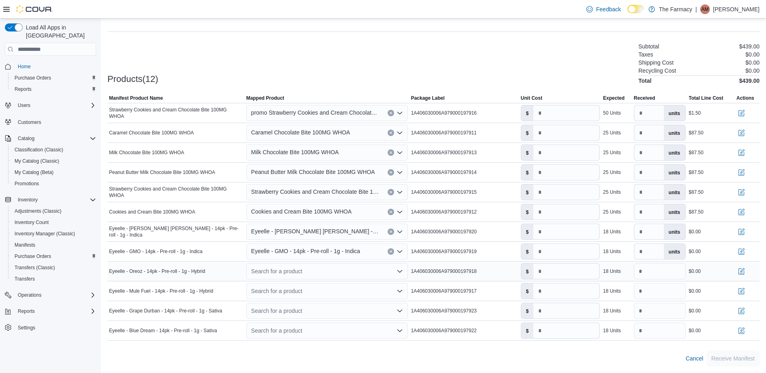
click at [288, 276] on div "Search for a product" at bounding box center [326, 271] width 161 height 16
click at [281, 288] on div "Create a new product" at bounding box center [285, 285] width 46 height 6
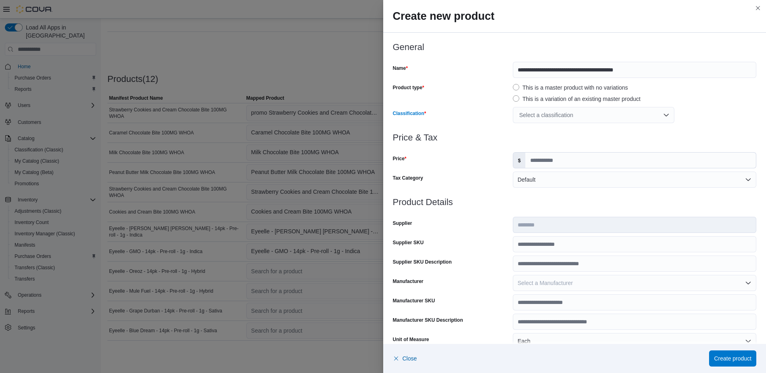
click at [562, 120] on div "Select a classification" at bounding box center [593, 115] width 161 height 16
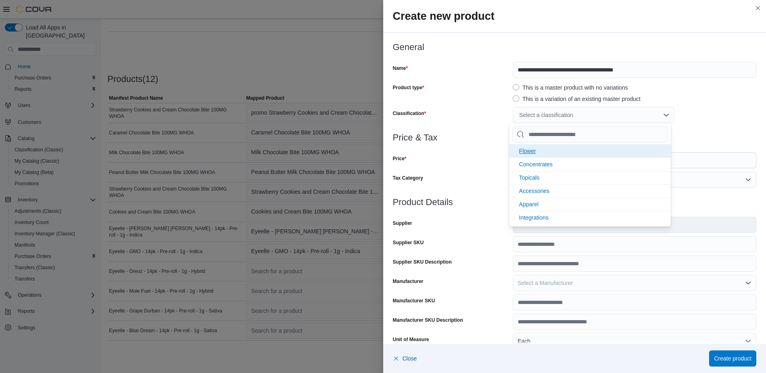
click at [545, 151] on li "Flower" at bounding box center [589, 150] width 161 height 13
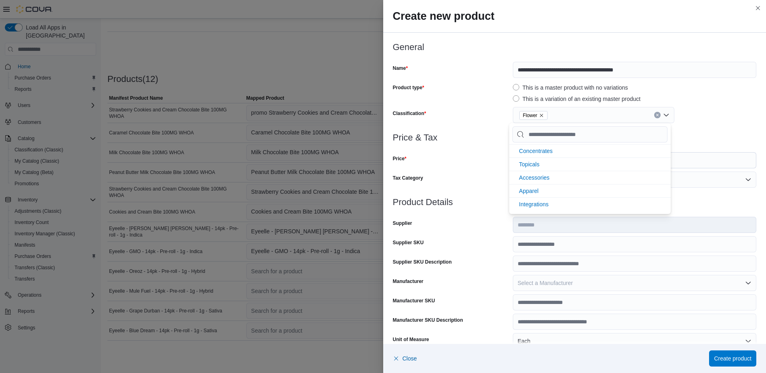
drag, startPoint x: 477, startPoint y: 164, endPoint x: 537, endPoint y: 164, distance: 60.2
click at [478, 164] on div "Price" at bounding box center [451, 160] width 117 height 16
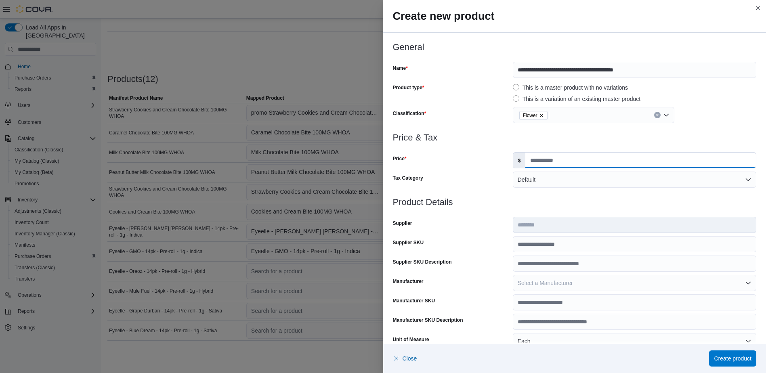
click at [540, 164] on input "Price" at bounding box center [640, 160] width 231 height 15
type input "*****"
type input "**"
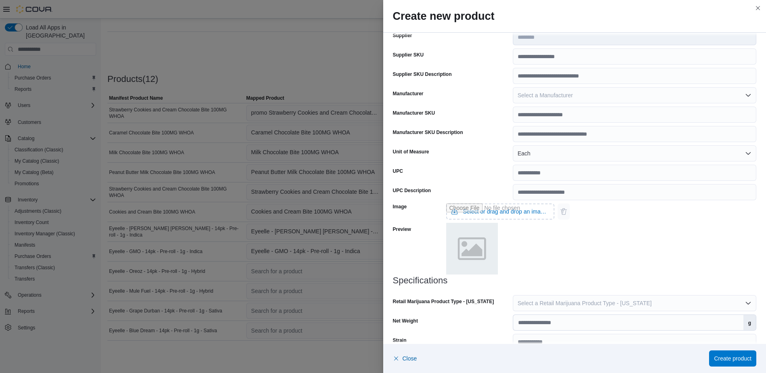
scroll to position [202, 0]
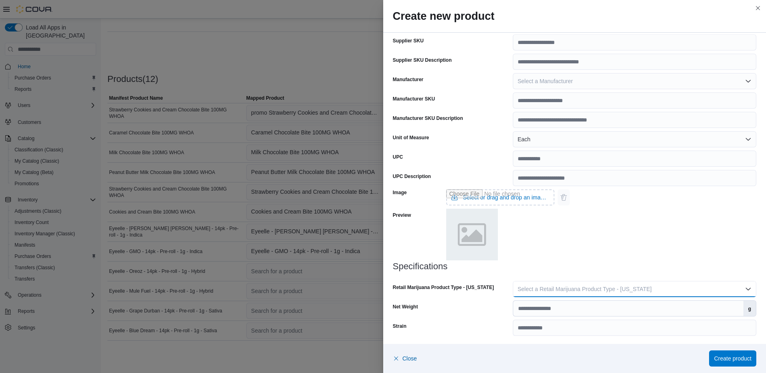
click at [581, 288] on span "Select a Retail Marijuana Product Type - [US_STATE]" at bounding box center [585, 289] width 134 height 6
drag, startPoint x: 562, startPoint y: 302, endPoint x: 573, endPoint y: 310, distance: 13.0
click at [562, 302] on span "Flower" at bounding box center [635, 305] width 227 height 10
click at [724, 361] on span "Create product" at bounding box center [733, 358] width 38 height 8
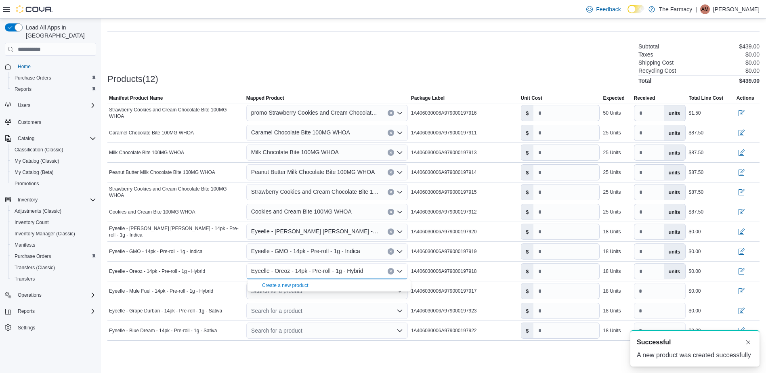
scroll to position [0, 0]
click at [313, 52] on div "Products(12) Subtotal $439.00 Taxes $0.00 Shipping Cost $0.00 Recycling Cost $0…" at bounding box center [433, 63] width 652 height 42
click at [307, 296] on div "Search for a product" at bounding box center [326, 291] width 161 height 16
click at [287, 306] on div "Create a new product" at bounding box center [285, 305] width 46 height 6
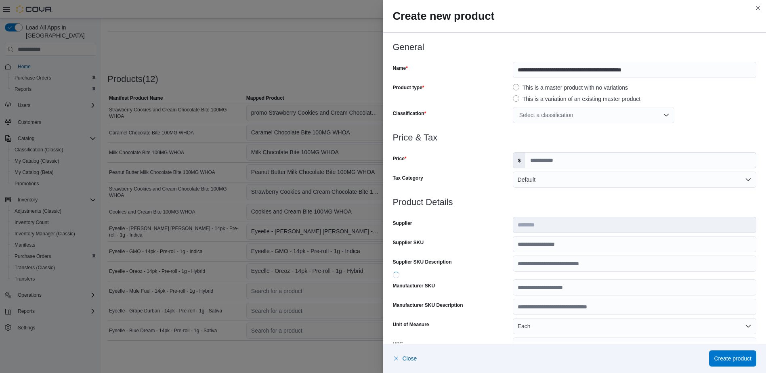
drag, startPoint x: 529, startPoint y: 113, endPoint x: 531, endPoint y: 123, distance: 10.0
click at [530, 113] on div "Select a classification" at bounding box center [593, 115] width 161 height 16
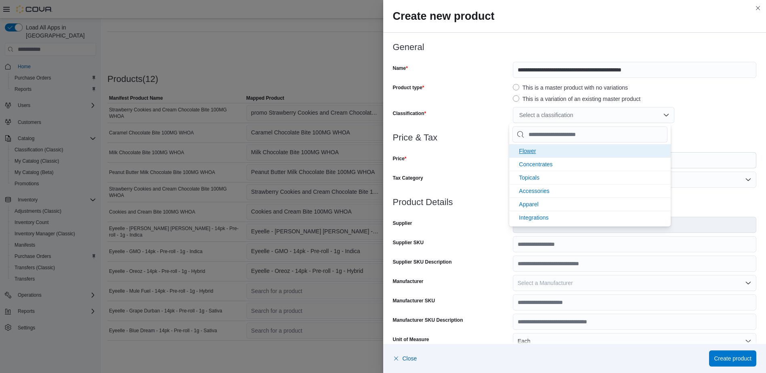
click at [533, 149] on span "Flower" at bounding box center [527, 151] width 17 height 6
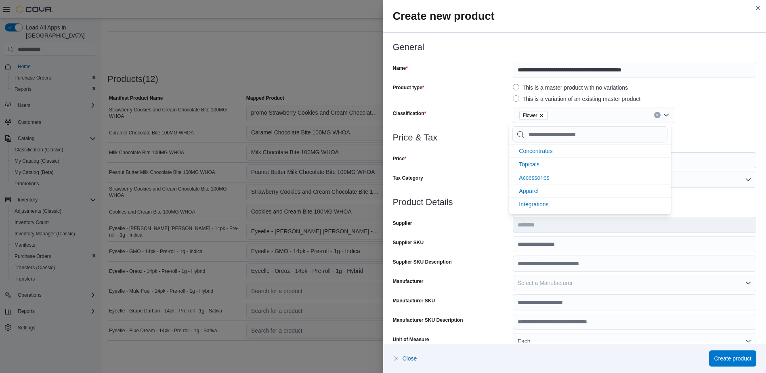
click at [482, 148] on div at bounding box center [575, 148] width 364 height 10
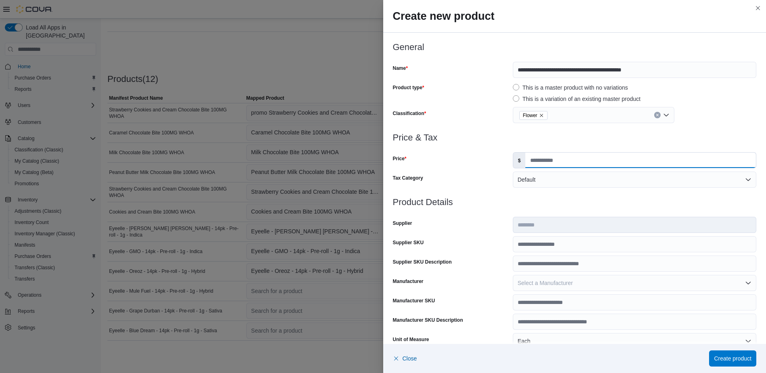
click at [539, 165] on input "Price" at bounding box center [640, 160] width 231 height 15
type input "*****"
type input "**"
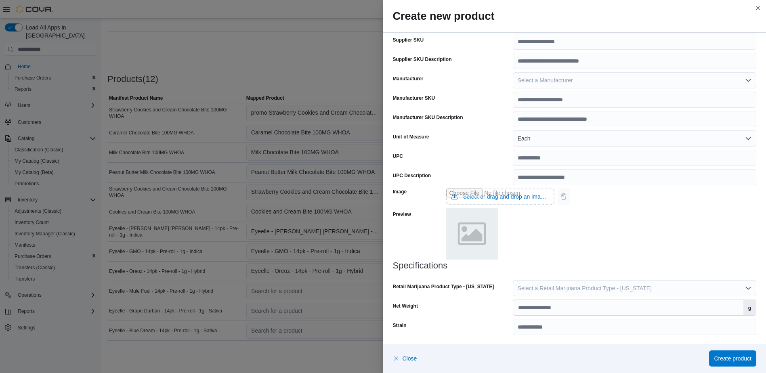
scroll to position [203, 0]
click at [550, 286] on span "Select a Retail Marijuana Product Type - [US_STATE]" at bounding box center [585, 287] width 134 height 6
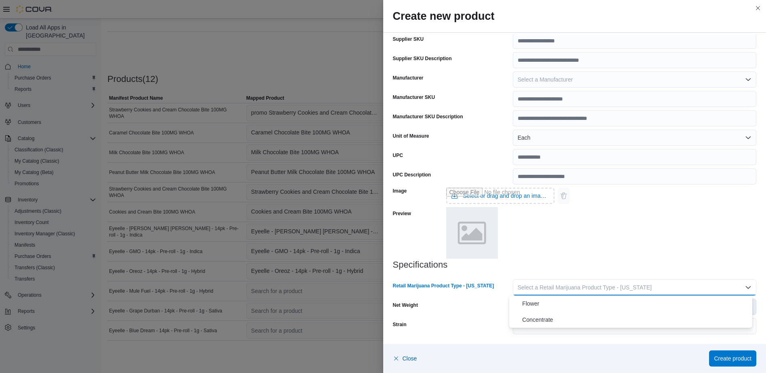
click at [532, 303] on span "Flower" at bounding box center [635, 304] width 227 height 10
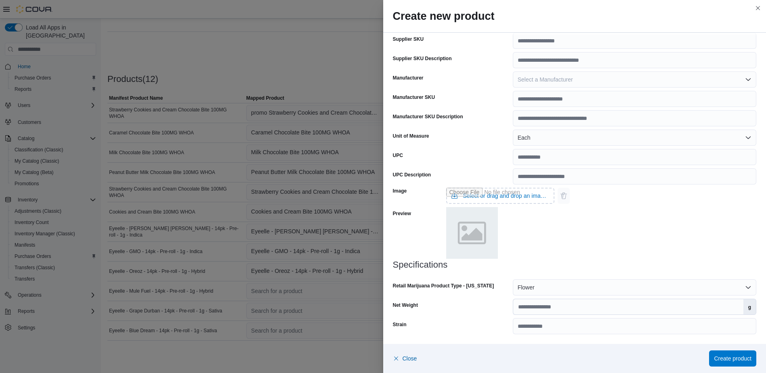
click at [594, 244] on div "Image Select or drag and drop an image file Preview" at bounding box center [575, 222] width 364 height 75
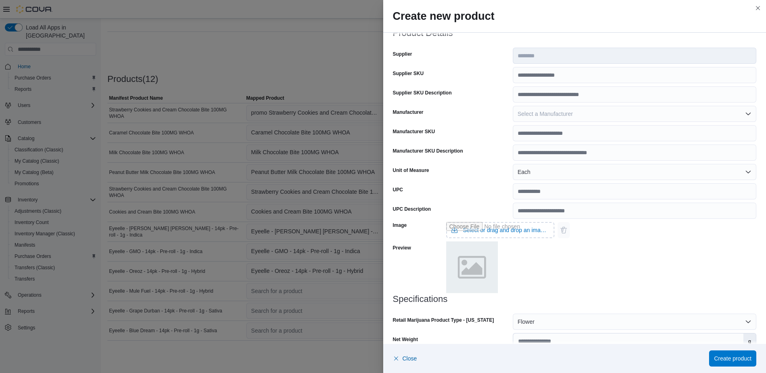
scroll to position [123, 0]
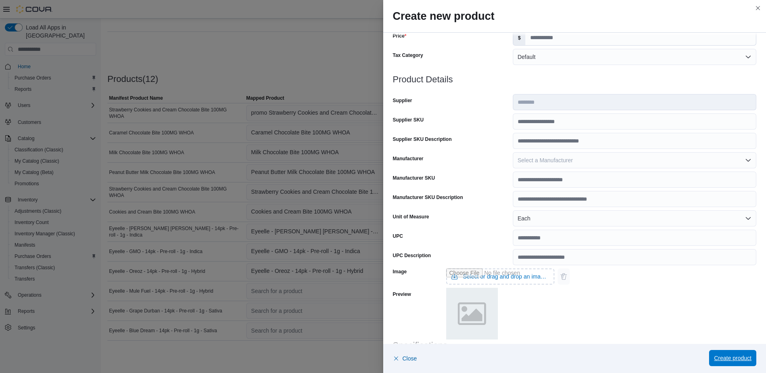
click at [728, 357] on span "Create product" at bounding box center [733, 358] width 38 height 8
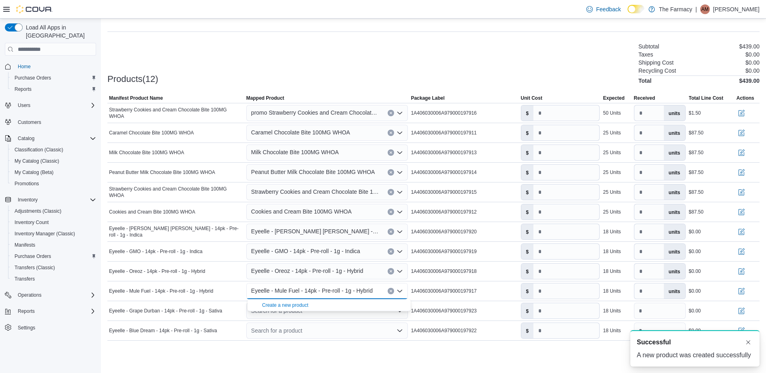
scroll to position [0, 0]
drag, startPoint x: 330, startPoint y: 64, endPoint x: 330, endPoint y: 74, distance: 10.5
click at [330, 63] on div "Products(12) Subtotal $439.00 Taxes $0.00 Shipping Cost $0.00 Recycling Cost $0…" at bounding box center [433, 63] width 652 height 42
click at [296, 306] on div "Search for a product" at bounding box center [326, 311] width 161 height 16
click at [290, 325] on div "Create a new product" at bounding box center [285, 325] width 46 height 6
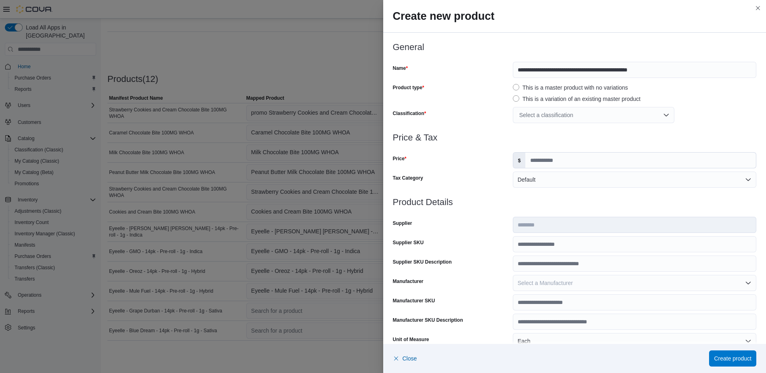
click at [545, 115] on div "Select a classification" at bounding box center [593, 115] width 161 height 16
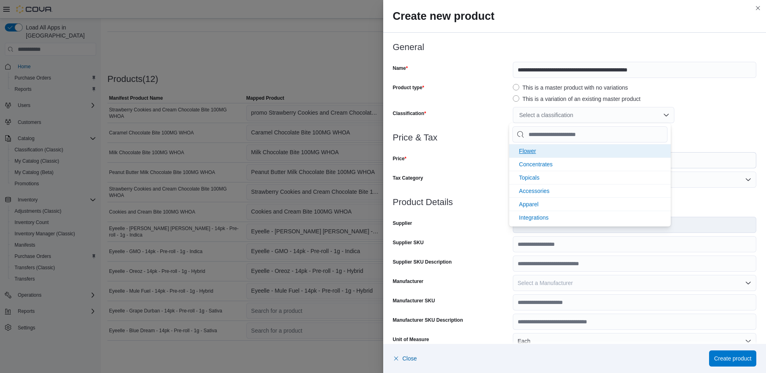
click at [525, 156] on li "Flower" at bounding box center [589, 150] width 161 height 13
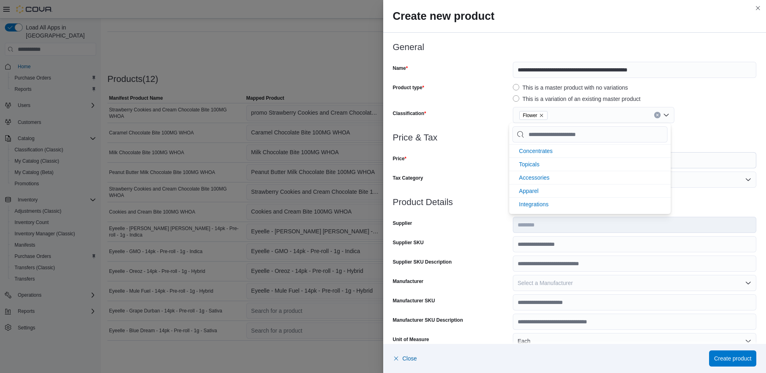
drag, startPoint x: 482, startPoint y: 143, endPoint x: 490, endPoint y: 143, distance: 8.1
click at [486, 143] on div at bounding box center [575, 148] width 364 height 10
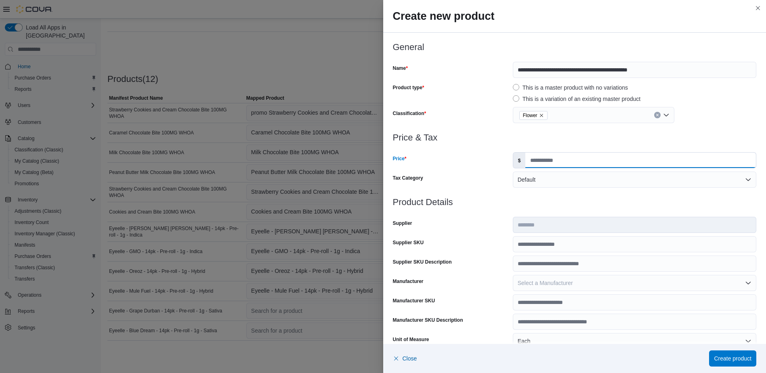
drag, startPoint x: 549, startPoint y: 156, endPoint x: 549, endPoint y: 165, distance: 8.9
click at [549, 156] on input "Price" at bounding box center [640, 160] width 231 height 15
type input "*****"
type input "**"
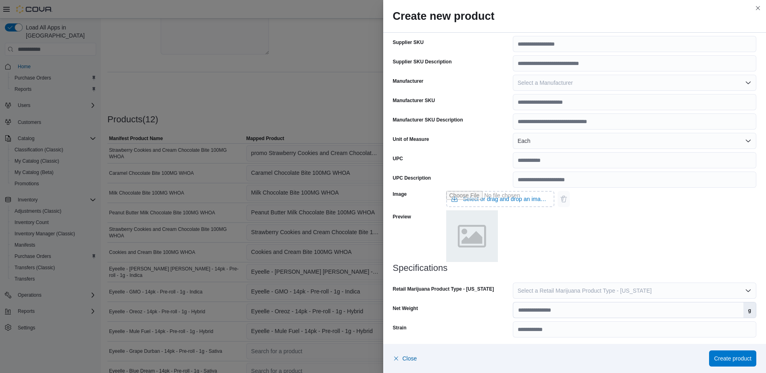
scroll to position [203, 0]
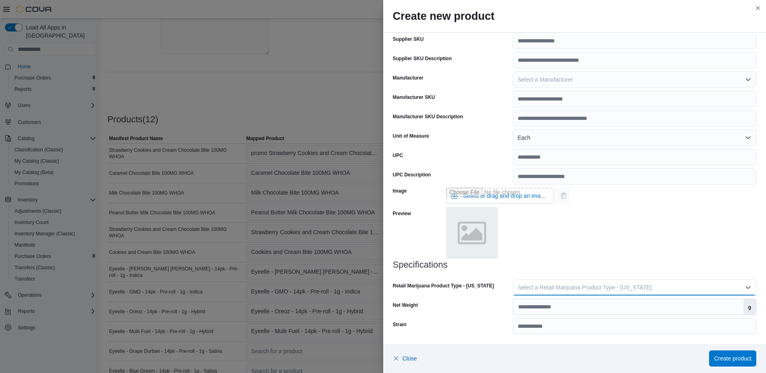
drag, startPoint x: 578, startPoint y: 282, endPoint x: 568, endPoint y: 293, distance: 14.9
click at [578, 283] on button "Select a Retail Marijuana Product Type - [US_STATE]" at bounding box center [634, 287] width 243 height 16
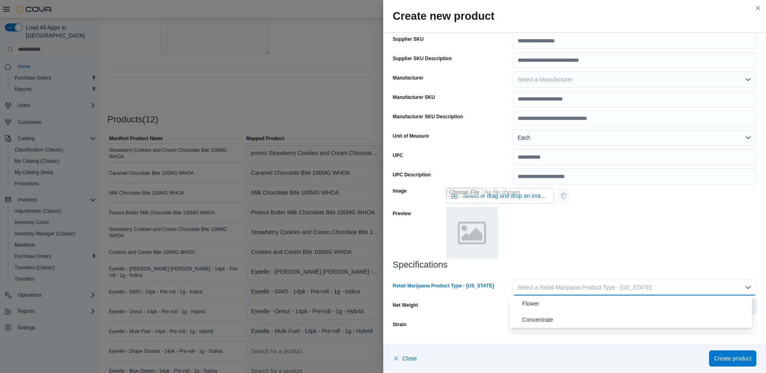
click at [561, 299] on span "Flower" at bounding box center [635, 304] width 227 height 10
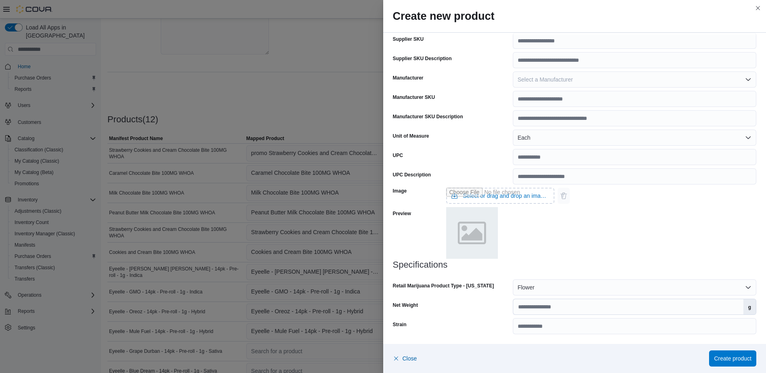
click at [609, 263] on h3 "Specifications" at bounding box center [575, 265] width 364 height 10
drag, startPoint x: 723, startPoint y: 354, endPoint x: 705, endPoint y: 344, distance: 20.3
click at [723, 355] on span "Create product" at bounding box center [733, 358] width 38 height 8
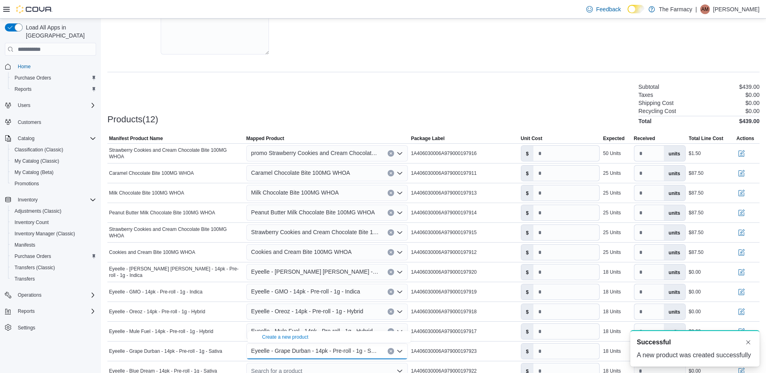
scroll to position [0, 0]
click at [287, 96] on div "Products(12) Subtotal $439.00 Taxes $0.00 Shipping Cost $0.00 Recycling Cost $0…" at bounding box center [433, 103] width 652 height 42
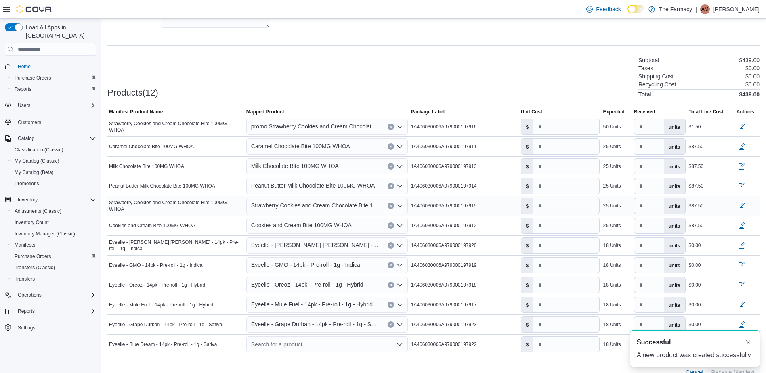
scroll to position [207, 0]
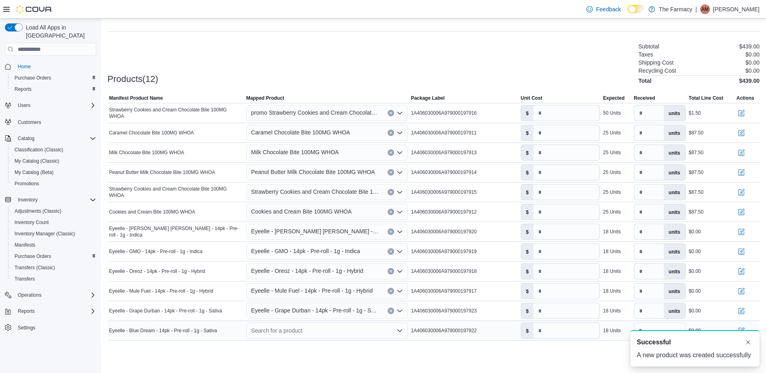
click at [312, 331] on div "Search for a product" at bounding box center [326, 331] width 161 height 16
click at [290, 343] on div "Create a new product" at bounding box center [285, 345] width 46 height 6
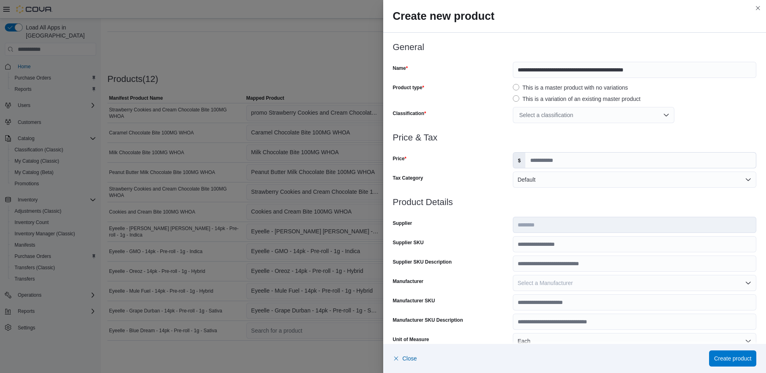
click at [550, 115] on div "Select a classification" at bounding box center [593, 115] width 161 height 16
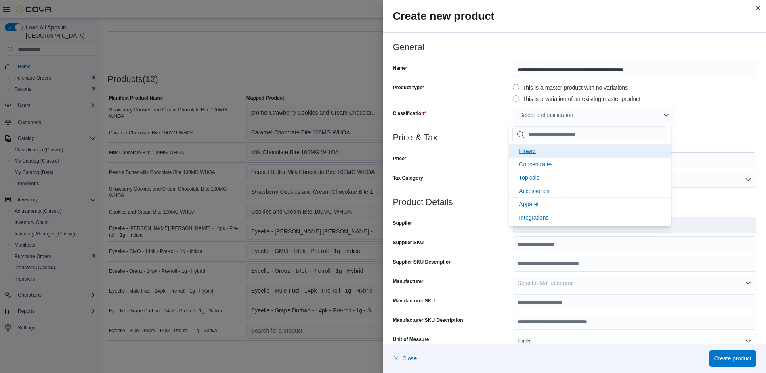
drag, startPoint x: 542, startPoint y: 150, endPoint x: 495, endPoint y: 149, distance: 47.6
click at [542, 150] on li "Flower" at bounding box center [589, 150] width 161 height 13
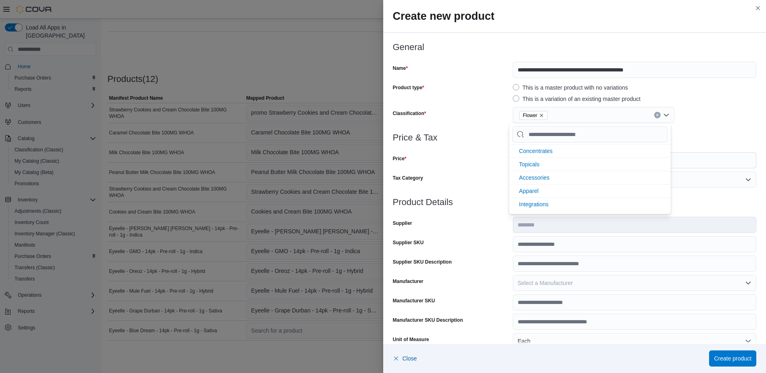
click at [487, 149] on div at bounding box center [575, 148] width 364 height 10
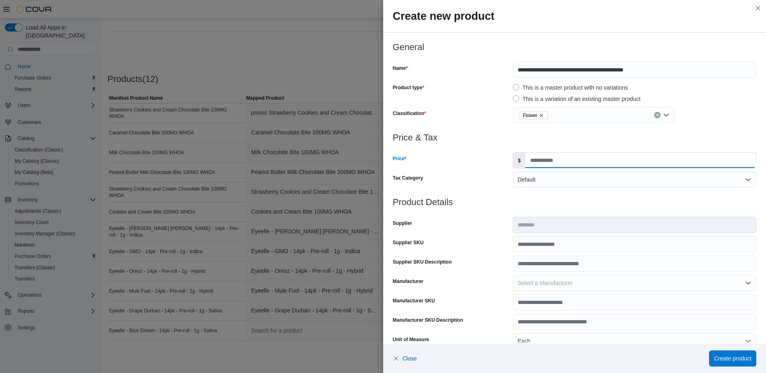
click at [551, 159] on input "Price" at bounding box center [640, 160] width 231 height 15
type input "*****"
type input "**"
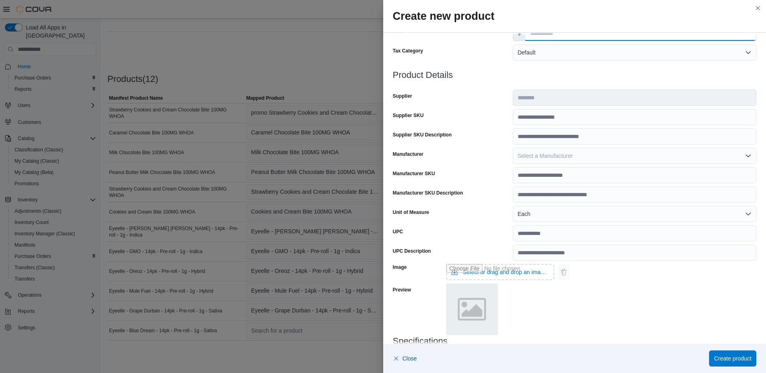
scroll to position [203, 0]
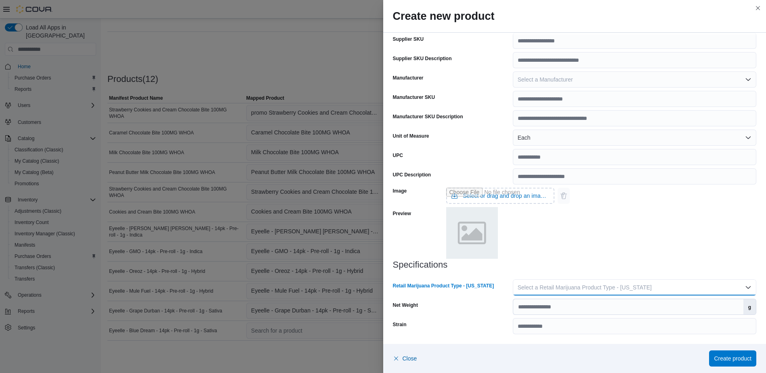
click at [605, 289] on span "Select a Retail Marijuana Product Type - [US_STATE]" at bounding box center [585, 287] width 134 height 6
click at [574, 301] on span "Flower" at bounding box center [635, 304] width 227 height 10
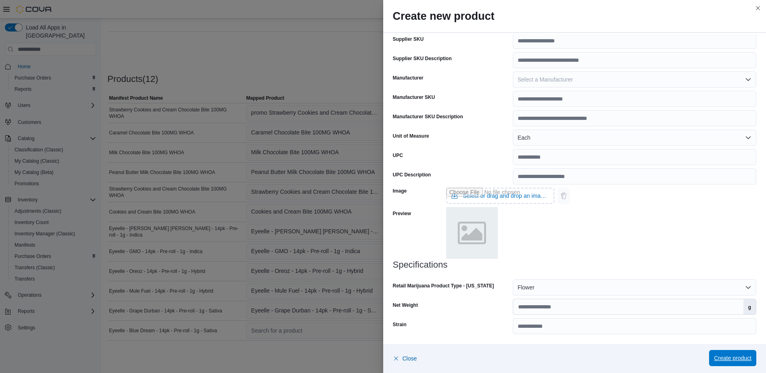
drag, startPoint x: 708, startPoint y: 355, endPoint x: 714, endPoint y: 358, distance: 7.1
click at [709, 355] on div "Close Create product" at bounding box center [575, 358] width 364 height 16
click at [719, 359] on span "Create product" at bounding box center [733, 358] width 38 height 8
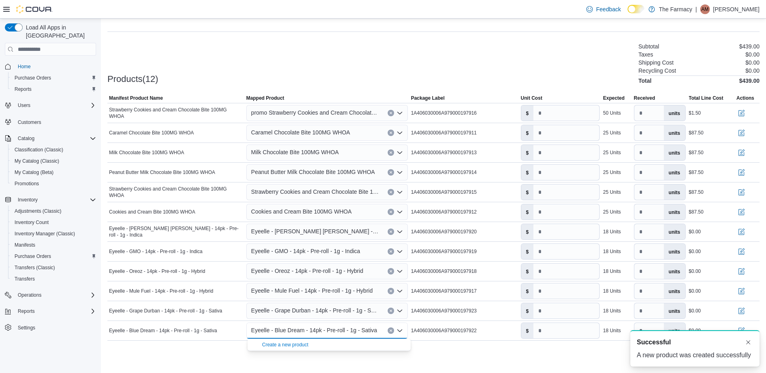
scroll to position [0, 0]
drag, startPoint x: 556, startPoint y: 321, endPoint x: 558, endPoint y: 329, distance: 8.4
click at [556, 322] on div "$ *" at bounding box center [560, 330] width 82 height 19
drag, startPoint x: 559, startPoint y: 330, endPoint x: 566, endPoint y: 335, distance: 8.6
click at [560, 330] on input "*" at bounding box center [566, 330] width 66 height 15
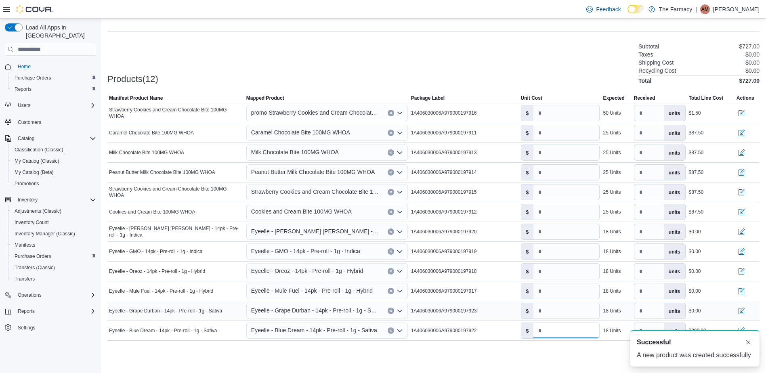
type input "**"
click at [566, 316] on input "*" at bounding box center [566, 310] width 66 height 15
type input "**"
click at [554, 288] on input "*" at bounding box center [566, 290] width 66 height 15
type input "**"
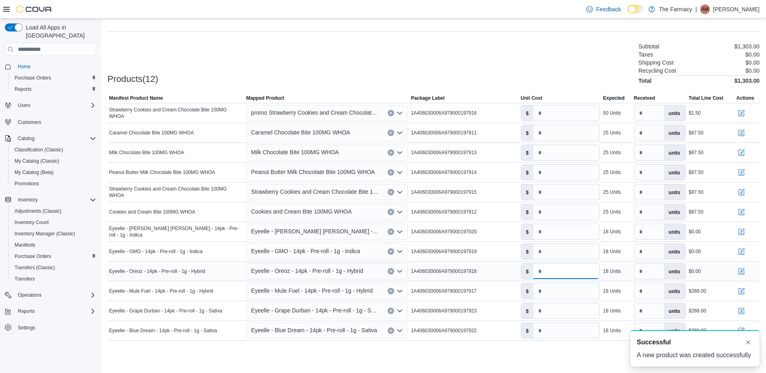
click at [554, 275] on input "*" at bounding box center [566, 271] width 66 height 15
type input "**"
click at [549, 251] on input "*" at bounding box center [566, 251] width 66 height 15
type input "**"
click at [550, 235] on input "*" at bounding box center [566, 231] width 66 height 15
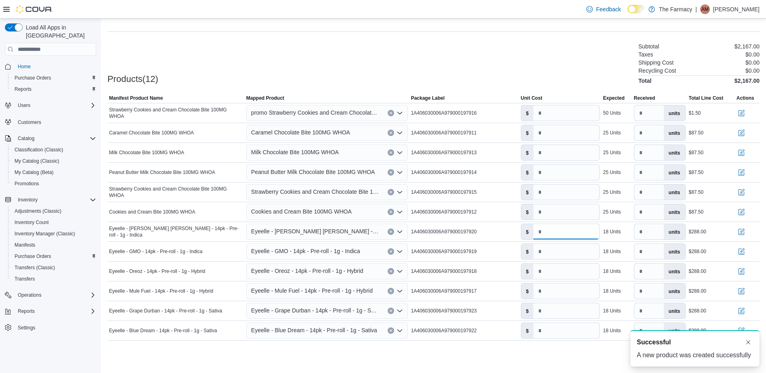
type input "**"
click at [550, 69] on div "Products(12) Subtotal $2,167.00 Taxes $0.00 Shipping Cost $0.00 Recycling Cost …" at bounding box center [433, 63] width 652 height 42
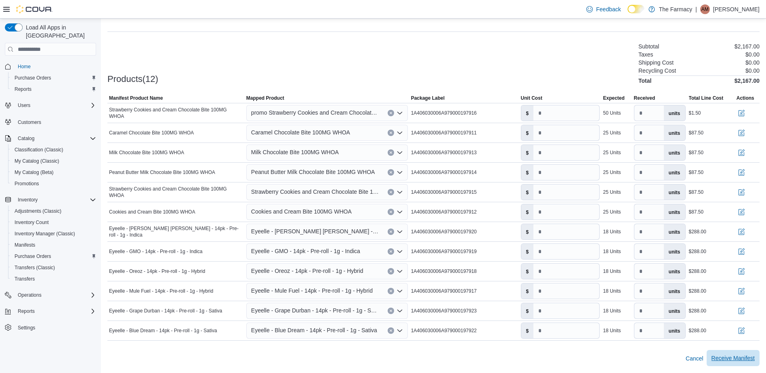
click at [741, 350] on div "Cancel Receive Manifest" at bounding box center [433, 358] width 652 height 16
click at [754, 360] on span "Receive Manifest" at bounding box center [732, 358] width 43 height 8
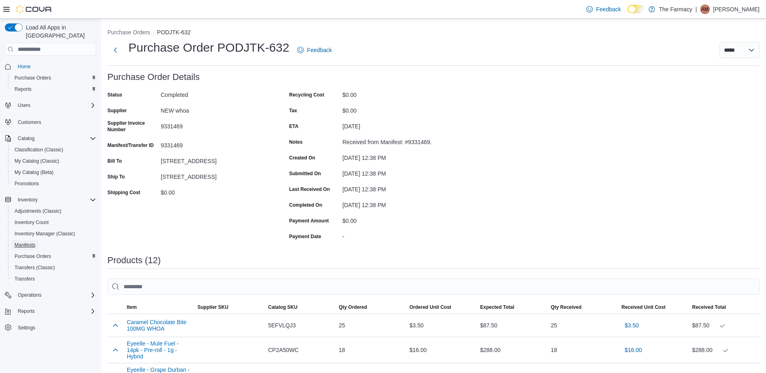
drag, startPoint x: 31, startPoint y: 239, endPoint x: 60, endPoint y: 0, distance: 239.9
click at [31, 242] on span "Manifests" at bounding box center [25, 245] width 21 height 6
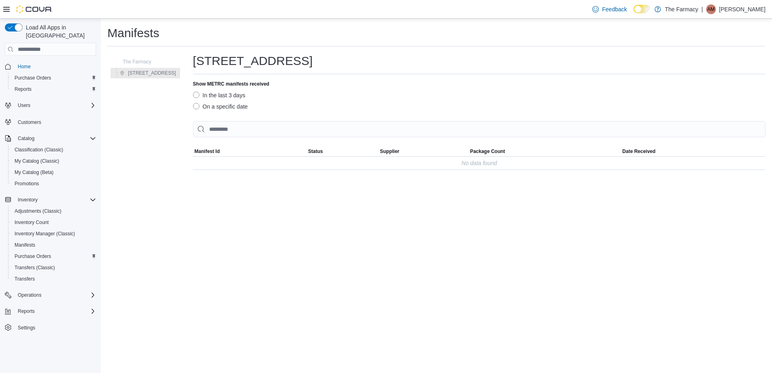
click at [756, 6] on p "[PERSON_NAME]" at bounding box center [742, 9] width 46 height 10
click at [728, 76] on button "Sign Out" at bounding box center [725, 79] width 74 height 13
